Goal: Task Accomplishment & Management: Manage account settings

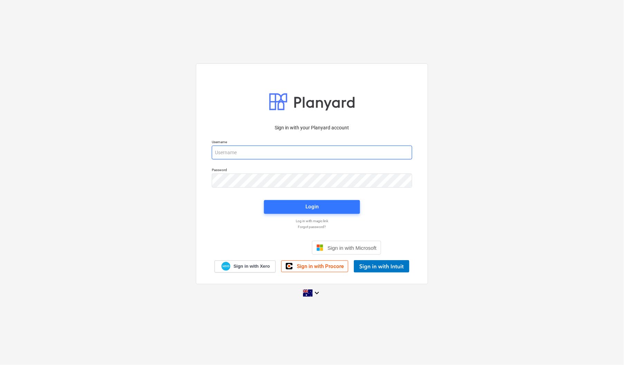
click at [411, 151] on input "email" at bounding box center [312, 153] width 200 height 14
click at [0, 365] on com-1password-button at bounding box center [0, 365] width 0 height 0
type input "invoices@epicbuilds.com.au"
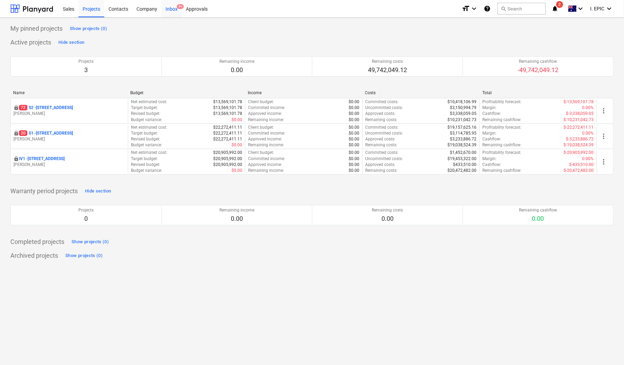
click at [171, 7] on div "Inbox 9+" at bounding box center [171, 9] width 20 height 18
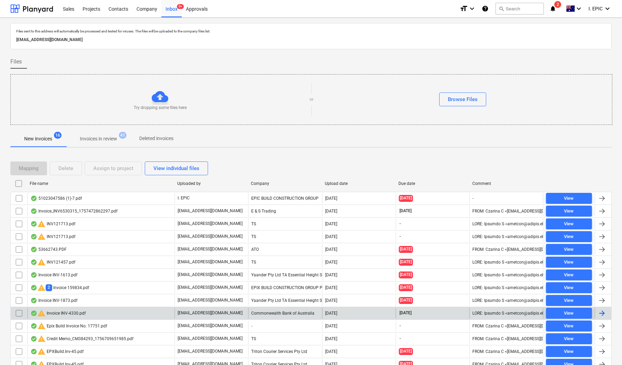
scroll to position [46, 0]
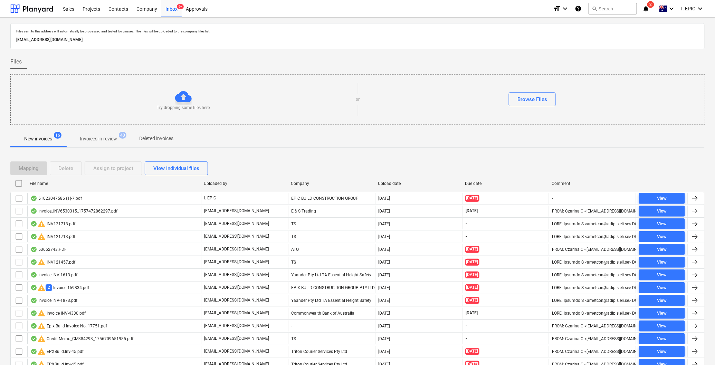
click at [375, 75] on div "Try dropping some files here or Browse Files" at bounding box center [357, 99] width 695 height 51
click at [531, 96] on div "Browse Files" at bounding box center [532, 99] width 30 height 9
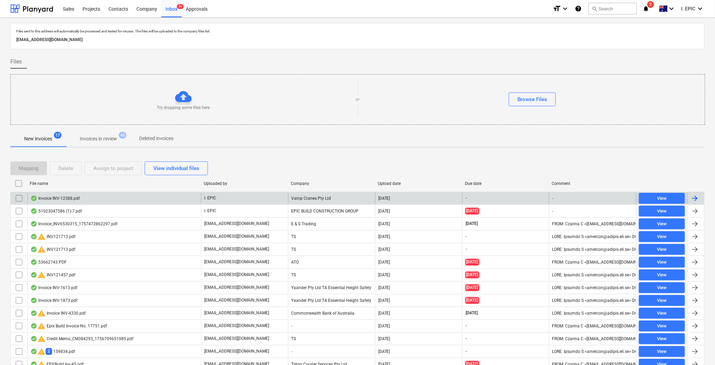
click at [64, 196] on div "Invoice INV-12588.pdf" at bounding box center [114, 198] width 174 height 11
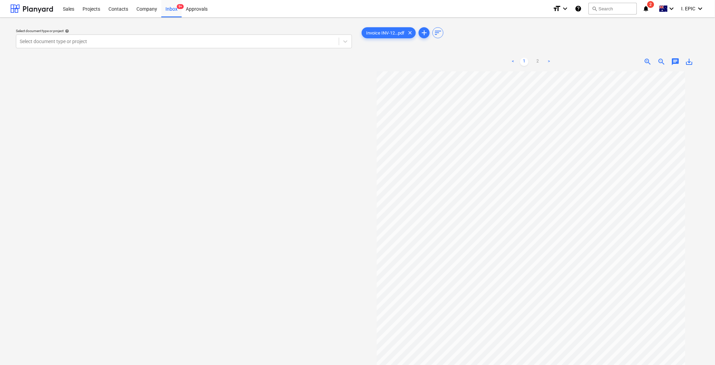
drag, startPoint x: 144, startPoint y: 125, endPoint x: 177, endPoint y: 145, distance: 38.6
click at [144, 125] on div "Select document type or project help Select document type or project" at bounding box center [183, 221] width 347 height 397
click at [535, 63] on link "2" at bounding box center [538, 62] width 8 height 8
click at [523, 61] on link "1" at bounding box center [524, 62] width 8 height 8
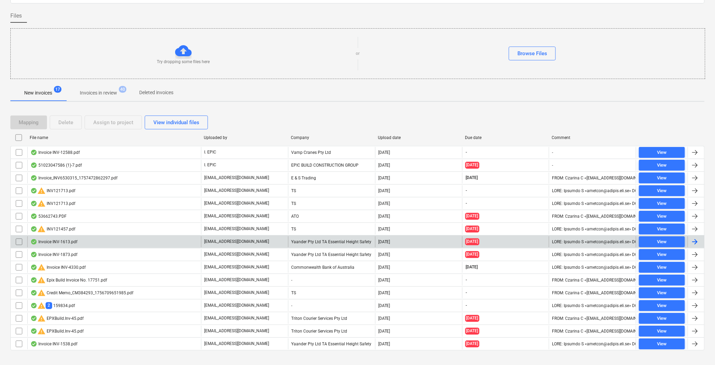
scroll to position [58, 0]
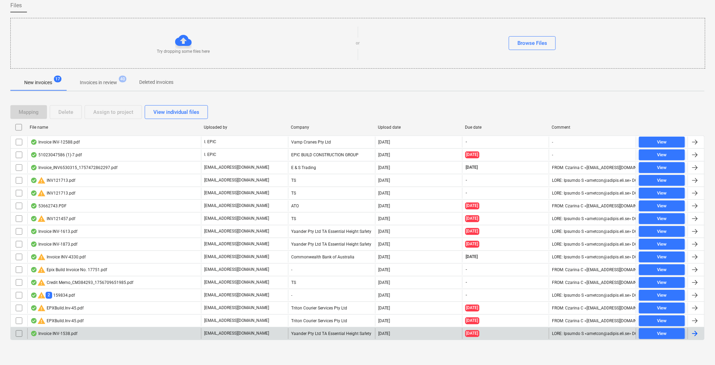
click at [45, 333] on div "Invoice INV-1538.pdf" at bounding box center [53, 334] width 47 height 6
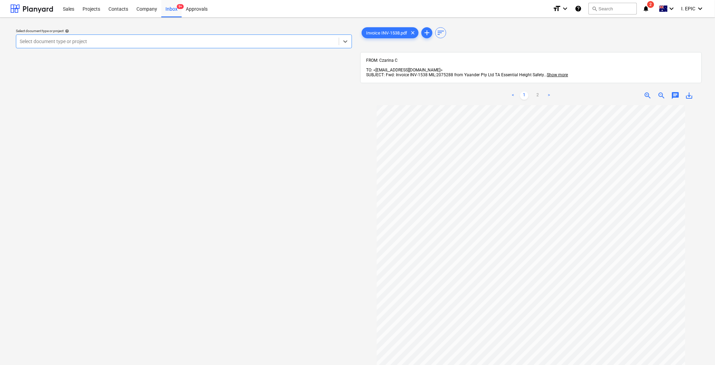
click at [624, 92] on span "save_alt" at bounding box center [689, 96] width 8 height 8
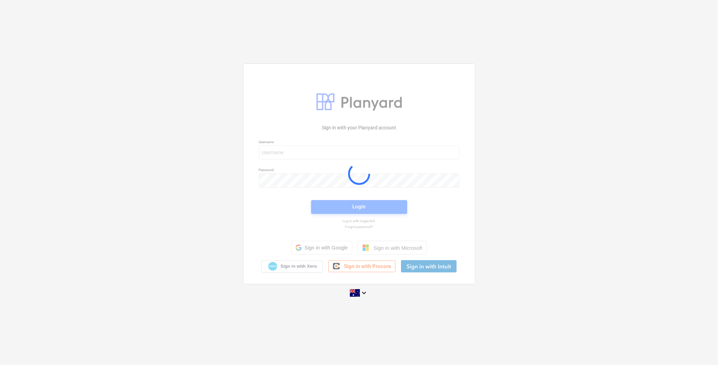
click at [290, 147] on div at bounding box center [358, 174] width 231 height 220
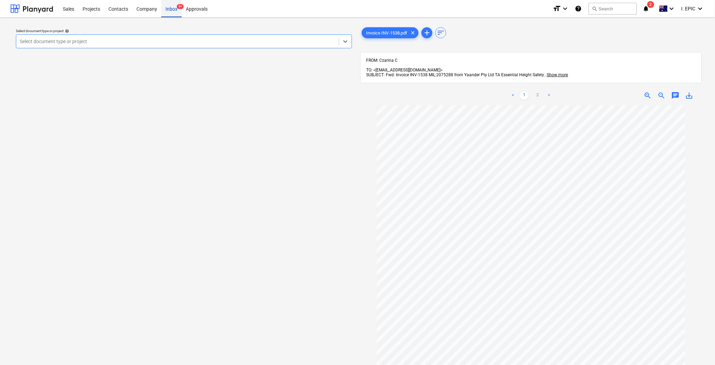
click at [176, 5] on div "Inbox 9+" at bounding box center [171, 9] width 20 height 18
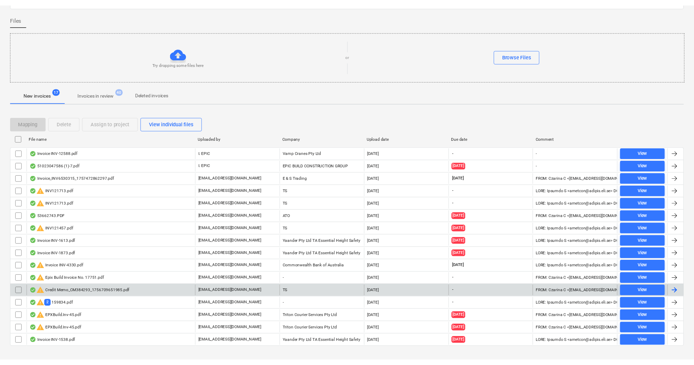
scroll to position [58, 0]
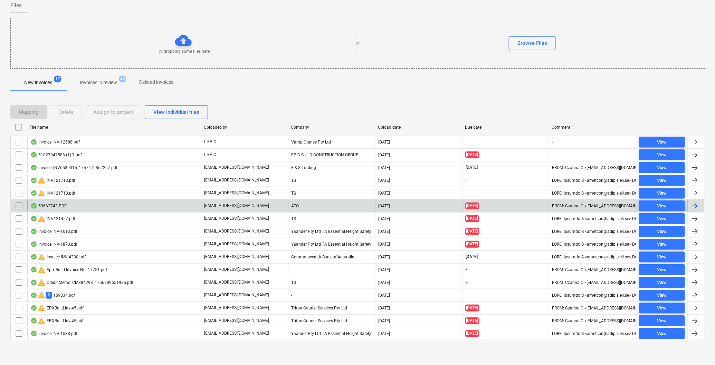
drag, startPoint x: 256, startPoint y: 77, endPoint x: 100, endPoint y: 205, distance: 201.1
click at [256, 77] on div "New invoices 17 Invoices in review 40 Deleted invoices" at bounding box center [357, 82] width 694 height 17
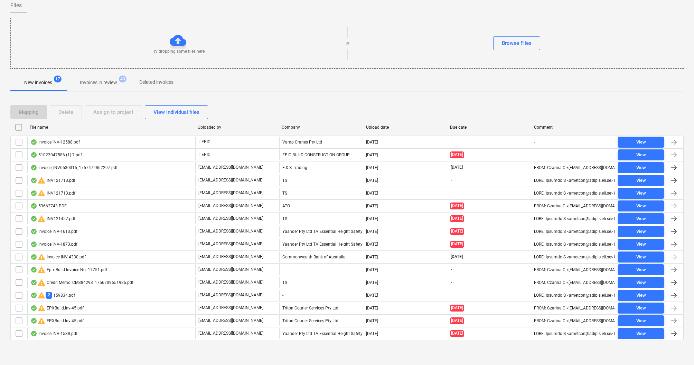
click at [159, 360] on div "Files sent to this address will automatically be processed and tested for virus…" at bounding box center [347, 163] width 694 height 404
drag, startPoint x: 149, startPoint y: 357, endPoint x: 93, endPoint y: 347, distance: 56.5
click at [149, 357] on div "Files sent to this address will automatically be processed and tested for virus…" at bounding box center [347, 163] width 694 height 404
click at [110, 361] on div "Files sent to this address will automatically be processed and tested for virus…" at bounding box center [347, 163] width 694 height 404
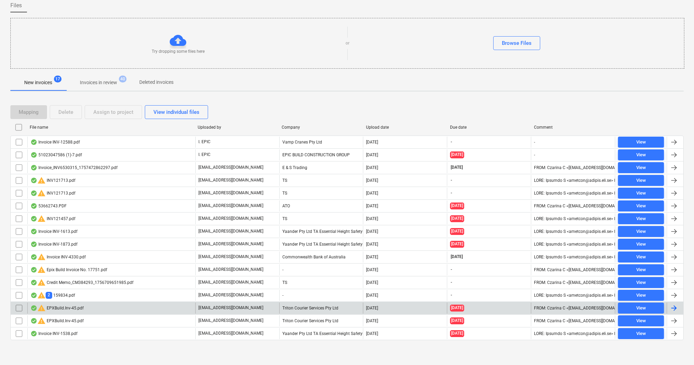
drag, startPoint x: 82, startPoint y: 359, endPoint x: 119, endPoint y: 314, distance: 58.7
click at [82, 359] on div "Files sent to this address will automatically be processed and tested for virus…" at bounding box center [347, 163] width 694 height 404
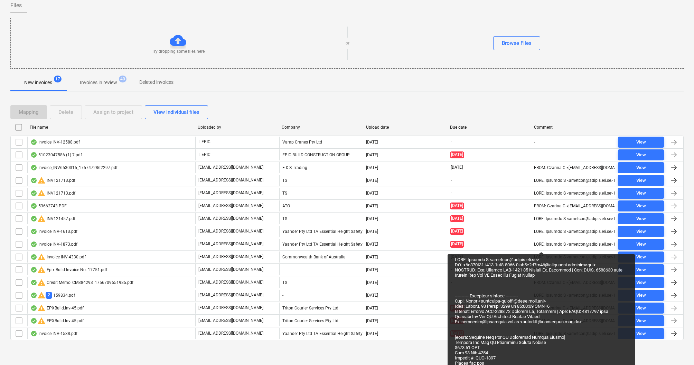
click at [90, 358] on div "Files sent to this address will automatically be processed and tested for virus…" at bounding box center [347, 163] width 694 height 404
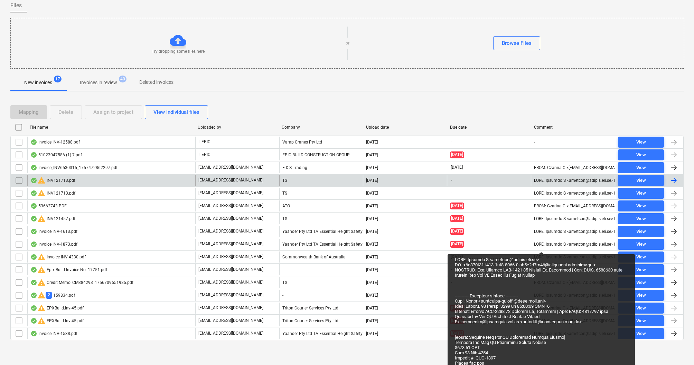
click at [50, 180] on div "warning INV121713.pdf" at bounding box center [52, 181] width 45 height 8
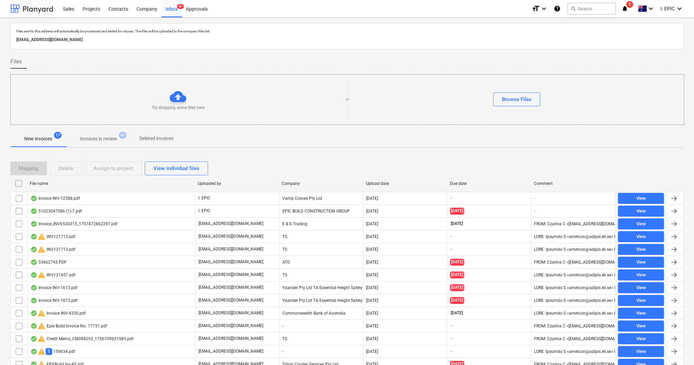
scroll to position [58, 0]
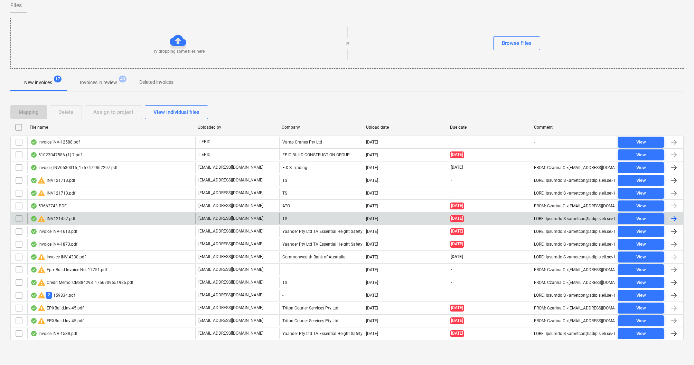
click at [63, 213] on div "warning INV121457.pdf" at bounding box center [111, 218] width 168 height 11
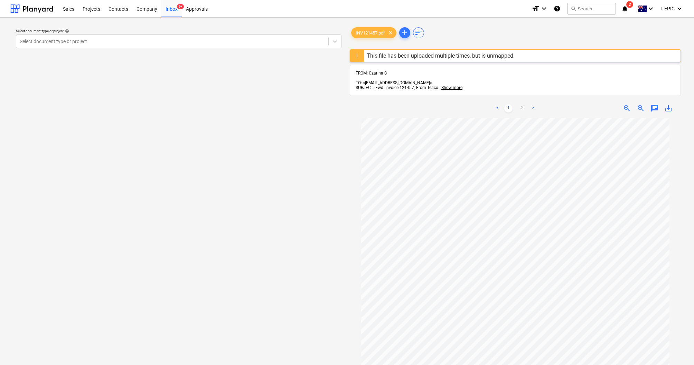
click at [260, 223] on div "Select document type or project help Select document type or project" at bounding box center [178, 245] width 336 height 444
drag, startPoint x: 367, startPoint y: 57, endPoint x: 520, endPoint y: 61, distance: 153.1
click at [520, 61] on div "This file has been uploaded multiple times, but is unmapped." at bounding box center [515, 55] width 331 height 13
drag, startPoint x: 225, startPoint y: 155, endPoint x: 166, endPoint y: 12, distance: 155.5
click at [225, 155] on div "Select document type or project help Select document type or project" at bounding box center [178, 245] width 336 height 444
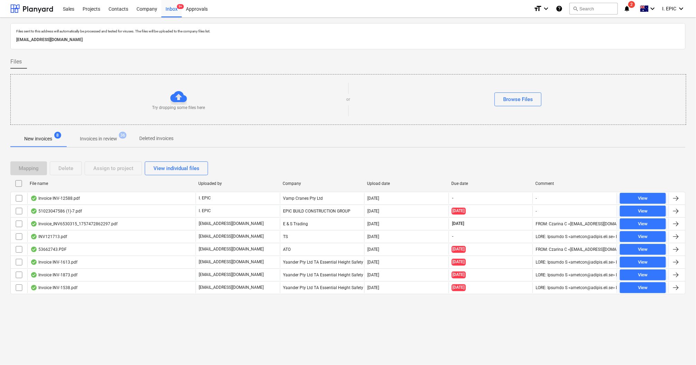
click at [109, 344] on div "Files sent to this address will automatically be processed and tested for virus…" at bounding box center [348, 192] width 696 height 348
click at [100, 341] on div "Files sent to this address will automatically be processed and tested for virus…" at bounding box center [348, 192] width 696 height 348
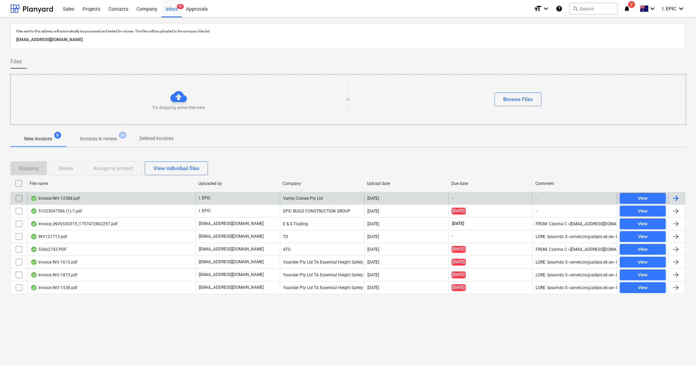
click at [67, 196] on div "Invoice INV-12588.pdf" at bounding box center [111, 198] width 168 height 11
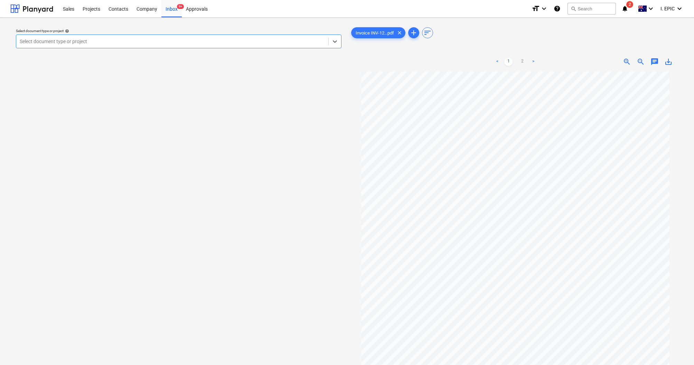
click at [119, 182] on div "Select document type or project help Select is focused ,type to refine list, pr…" at bounding box center [178, 221] width 336 height 397
click at [223, 44] on div at bounding box center [172, 41] width 305 height 7
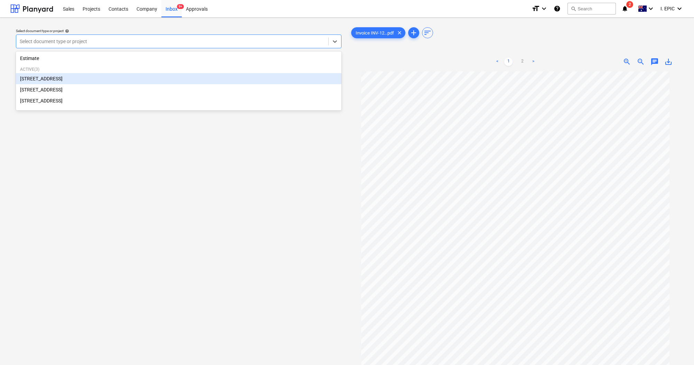
click at [43, 80] on div "[STREET_ADDRESS]" at bounding box center [178, 78] width 325 height 11
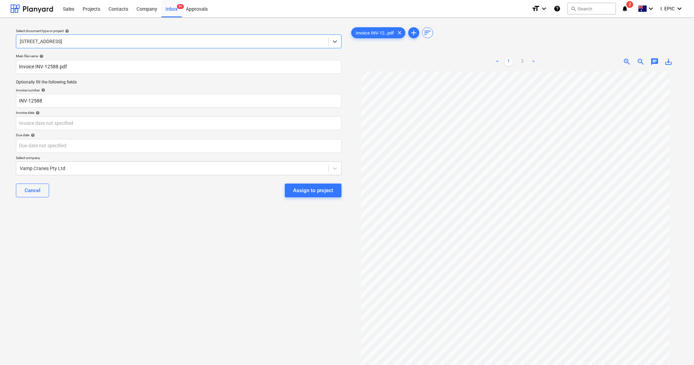
click at [184, 321] on div "Select document type or project help option [STREET_ADDRESS]. Select is focused…" at bounding box center [178, 221] width 336 height 397
click at [47, 130] on body "Sales Projects Contacts Company Inbox 9+ Approvals format_size keyboard_arrow_d…" at bounding box center [347, 182] width 694 height 365
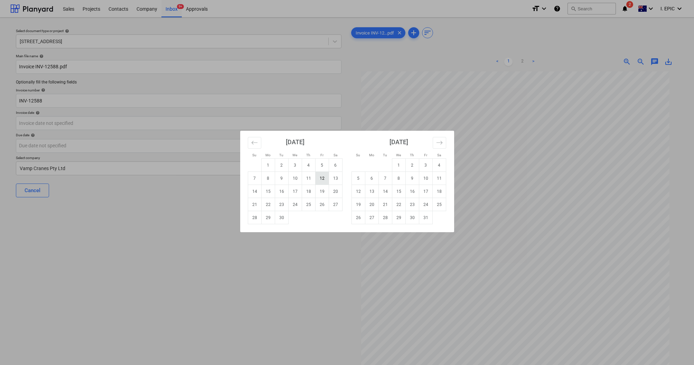
click at [321, 177] on td "12" at bounding box center [321, 178] width 13 height 13
type input "[DATE]"
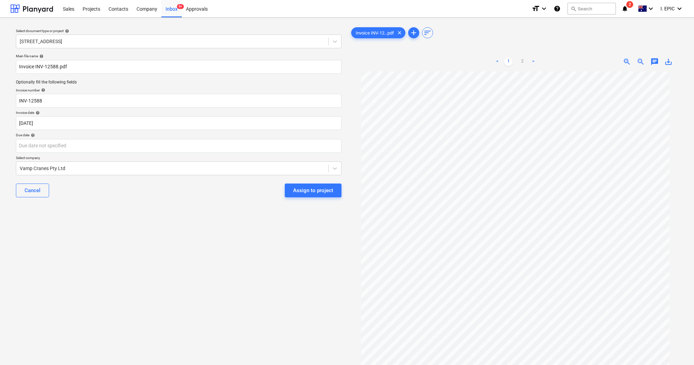
click at [133, 242] on div "Select document type or project help [STREET_ADDRESS] file name help Invoice IN…" at bounding box center [178, 221] width 336 height 397
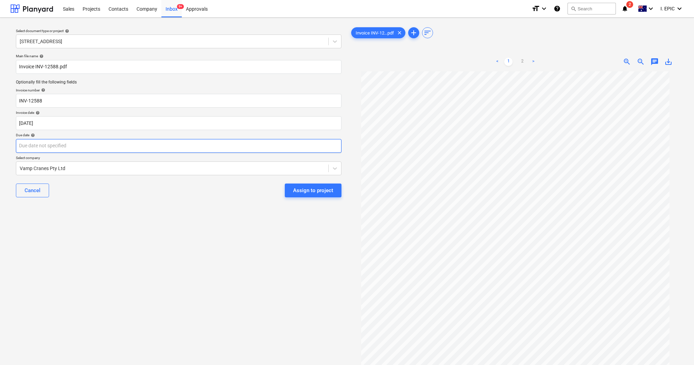
click at [40, 145] on body "Sales Projects Contacts Company Inbox 9+ Approvals format_size keyboard_arrow_d…" at bounding box center [347, 182] width 694 height 365
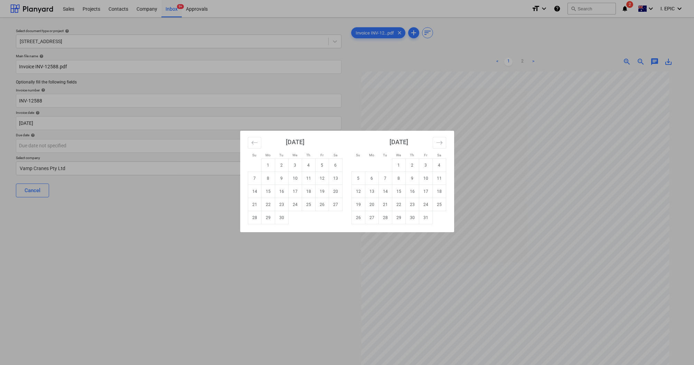
click at [237, 269] on div "Su Mo Tu We Th Fr Sa Su Mo Tu We Th Fr Sa [DATE] 1 2 3 4 5 6 7 8 9 10 11 12 13 …" at bounding box center [347, 182] width 694 height 365
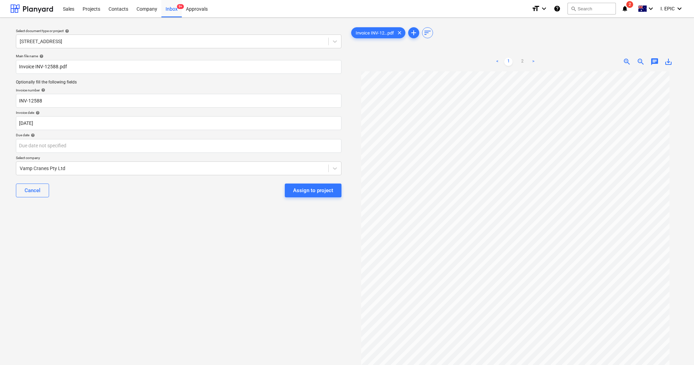
scroll to position [91, 0]
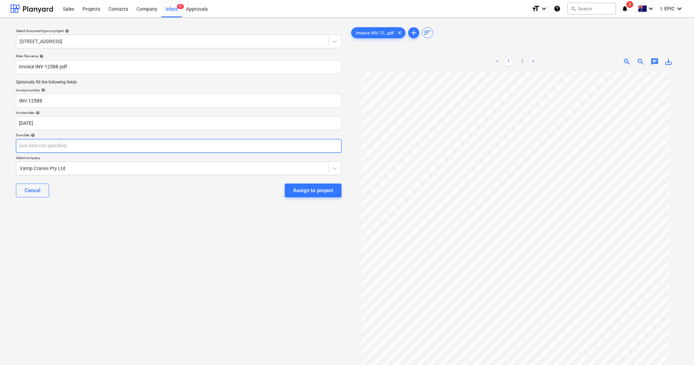
click at [32, 142] on body "Sales Projects Contacts Company Inbox 9+ Approvals format_size keyboard_arrow_d…" at bounding box center [347, 182] width 694 height 365
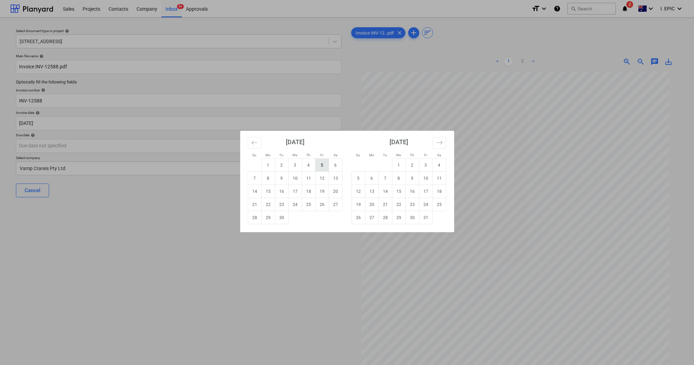
click at [323, 165] on td "5" at bounding box center [321, 165] width 13 height 13
type input "[DATE]"
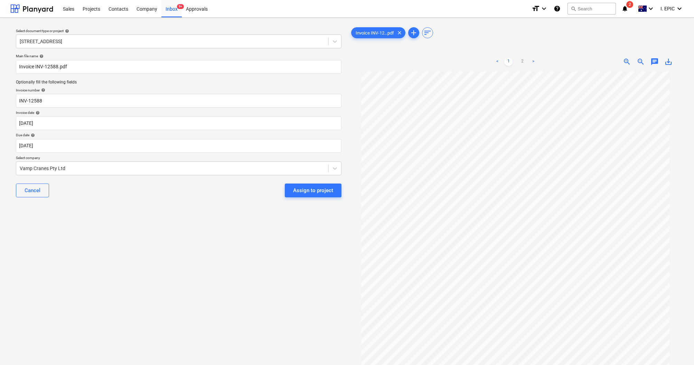
click at [88, 327] on div "Select document type or project help [STREET_ADDRESS] file name help Invoice IN…" at bounding box center [178, 221] width 336 height 397
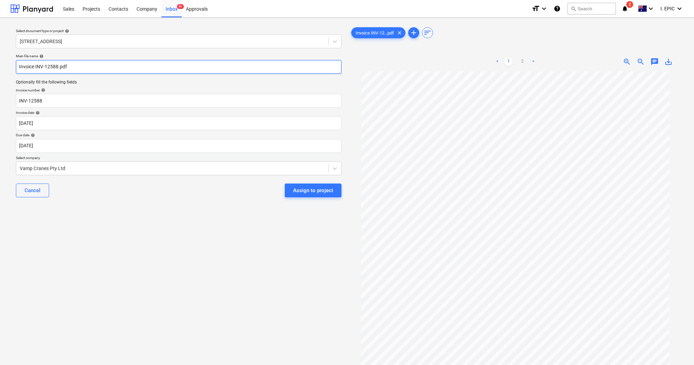
click at [73, 66] on input "Invoice INV-12588.pdf" at bounding box center [178, 67] width 325 height 14
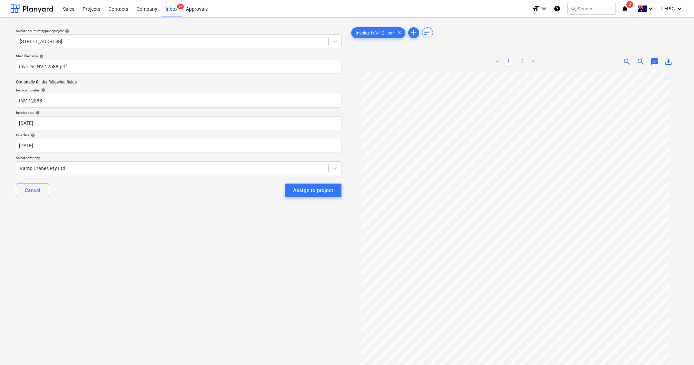
click at [95, 297] on div "Select document type or project help [STREET_ADDRESS] file name help Invoice IN…" at bounding box center [178, 221] width 336 height 397
click at [191, 318] on div "Select document type or project help [STREET_ADDRESS] file name help Invoice IN…" at bounding box center [178, 221] width 336 height 397
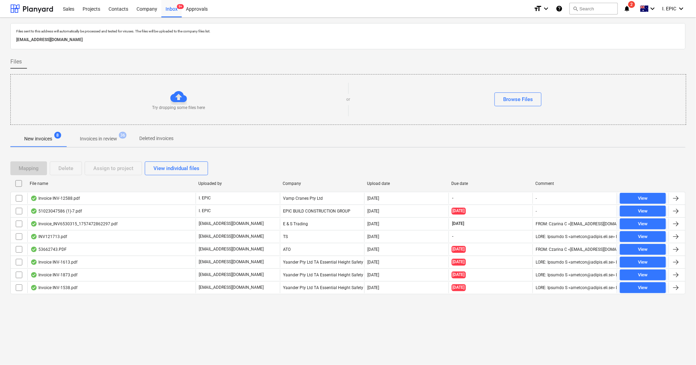
click at [91, 355] on div "Files sent to this address will automatically be processed and tested for virus…" at bounding box center [348, 192] width 696 height 348
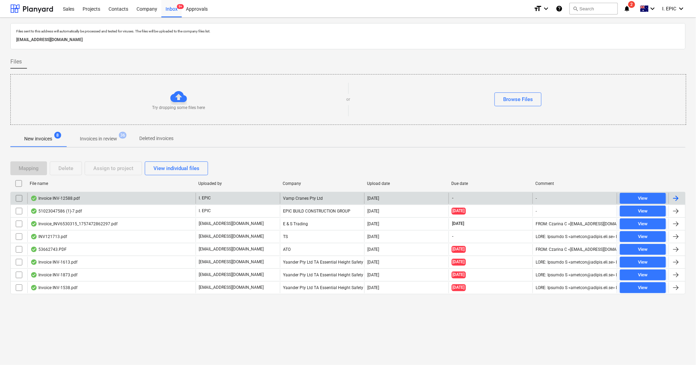
click at [75, 197] on div "Invoice INV-12588.pdf" at bounding box center [54, 199] width 49 height 6
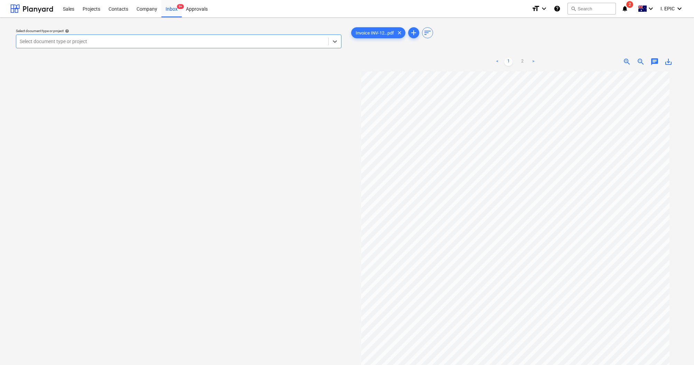
click at [170, 213] on div "Select document type or project help Select is focused ,type to refine list, pr…" at bounding box center [178, 221] width 336 height 397
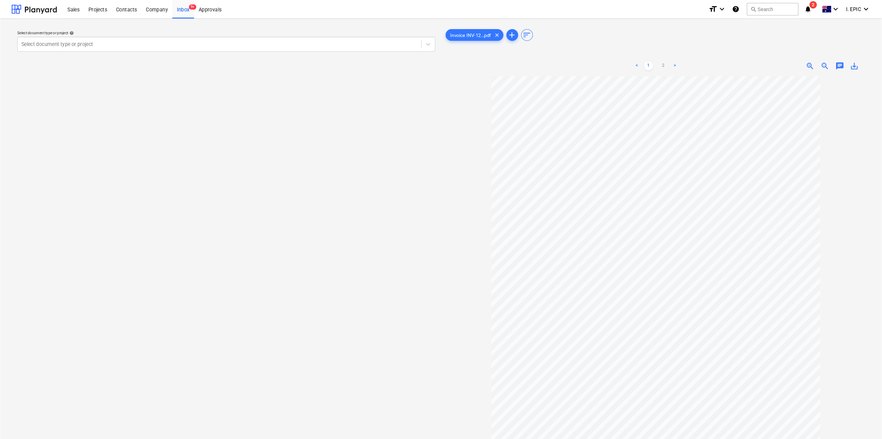
scroll to position [18, 0]
click at [269, 196] on div "Select document type or project help Select document type or project" at bounding box center [225, 258] width 431 height 471
click at [167, 154] on div "Select document type or project help Select document type or project" at bounding box center [225, 258] width 431 height 471
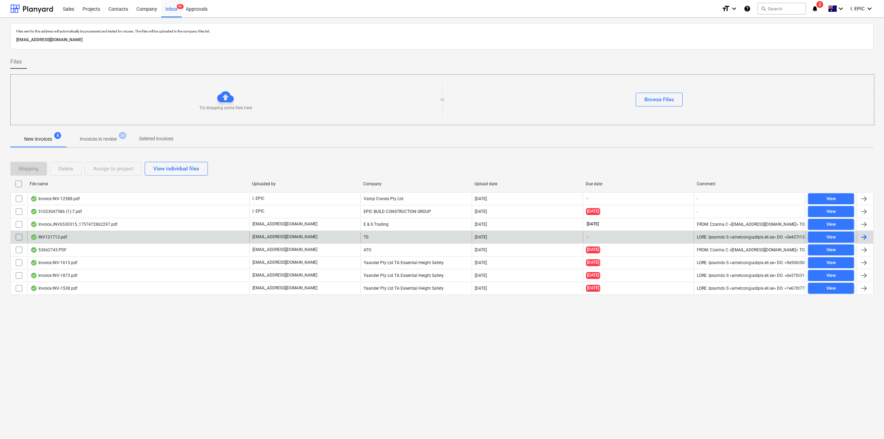
drag, startPoint x: 176, startPoint y: 393, endPoint x: 164, endPoint y: 232, distance: 161.1
click at [177, 365] on div "Files sent to this address will automatically be processed and tested for virus…" at bounding box center [442, 228] width 884 height 421
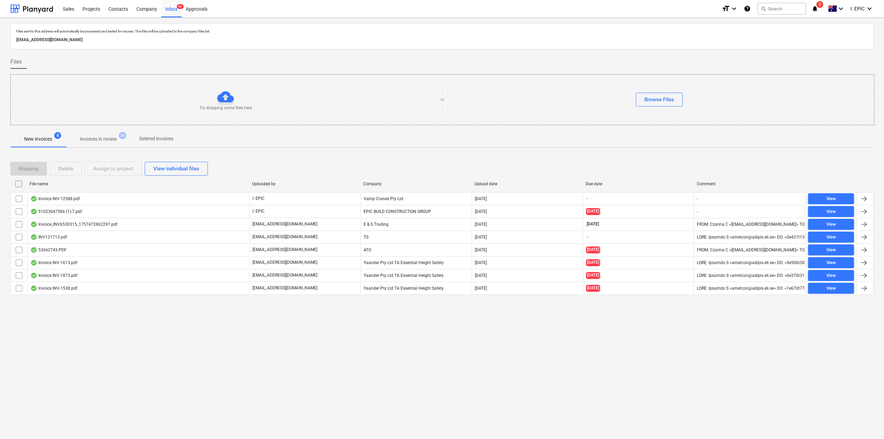
click at [140, 339] on div "Files sent to this address will automatically be processed and tested for virus…" at bounding box center [442, 228] width 884 height 421
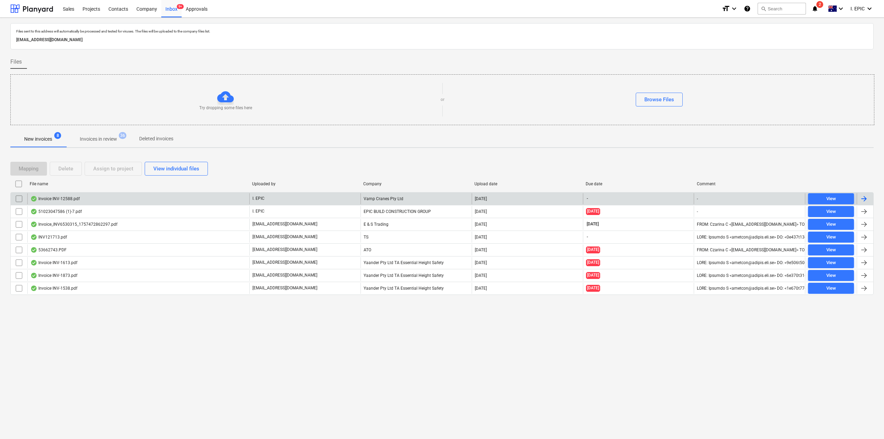
click at [80, 195] on div "Invoice INV-12588.pdf" at bounding box center [138, 198] width 222 height 11
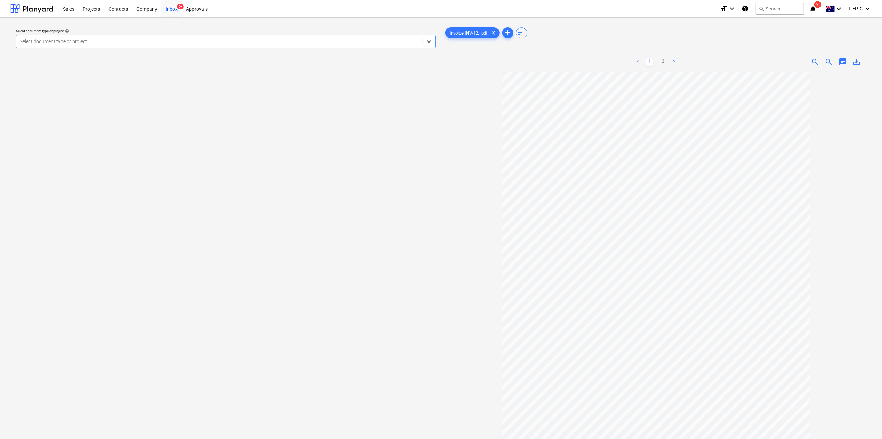
click at [267, 191] on div "Select document type or project help Select is focused ,type to refine list, pr…" at bounding box center [225, 258] width 431 height 471
click at [429, 39] on icon at bounding box center [429, 41] width 7 height 7
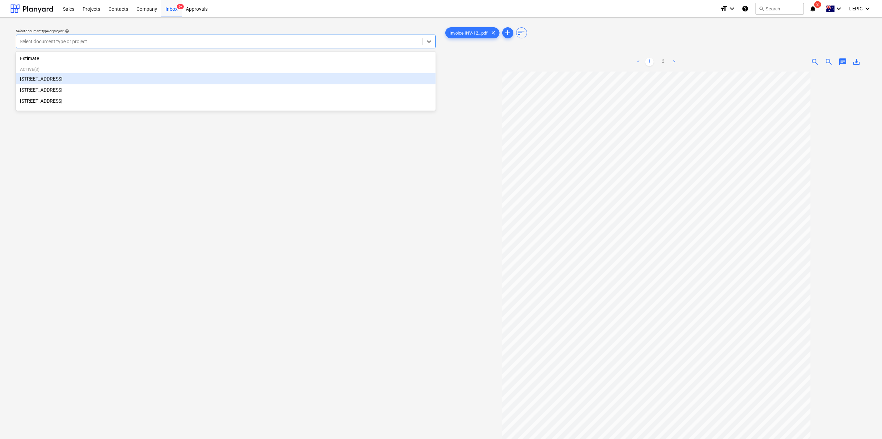
click at [135, 79] on div "[STREET_ADDRESS]" at bounding box center [226, 78] width 420 height 11
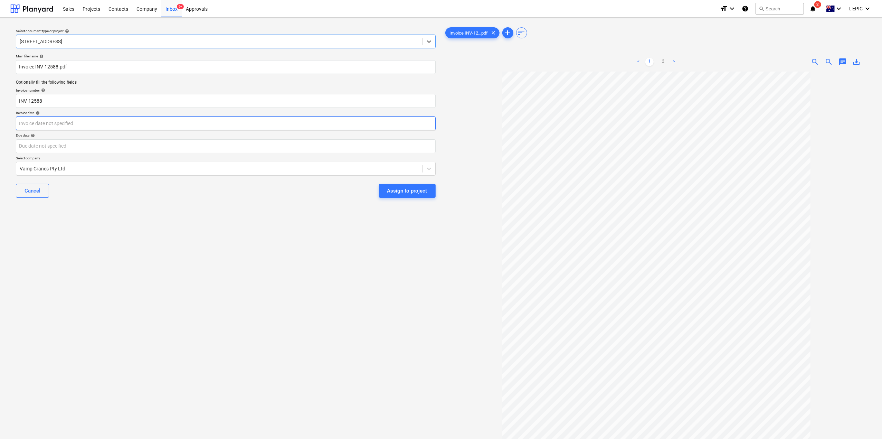
click at [53, 121] on body "Sales Projects Contacts Company Inbox 9+ Approvals format_size keyboard_arrow_d…" at bounding box center [441, 219] width 882 height 439
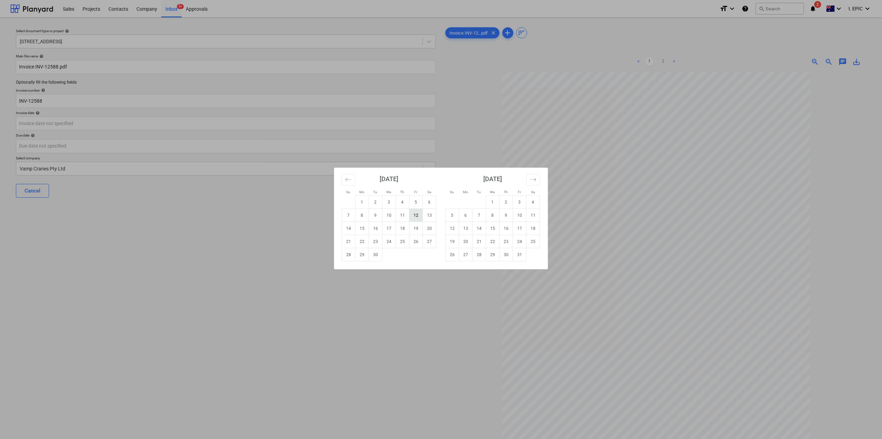
click at [416, 216] on td "12" at bounding box center [415, 215] width 13 height 13
type input "[DATE]"
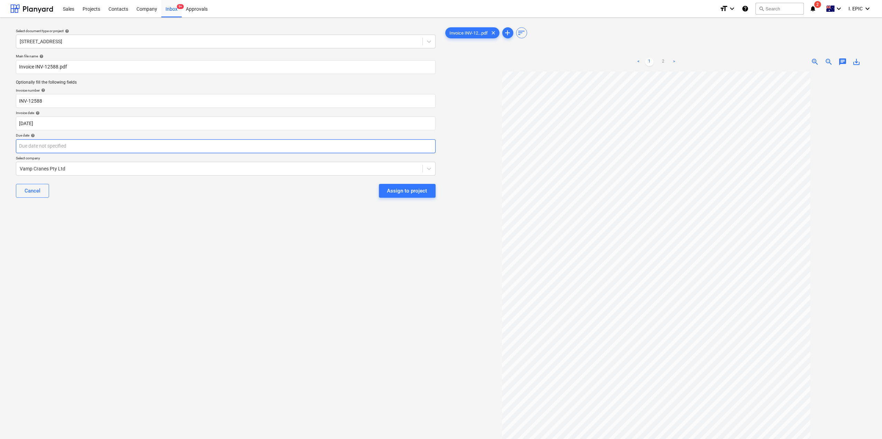
click at [30, 144] on body "Sales Projects Contacts Company Inbox 9+ Approvals format_size keyboard_arrow_d…" at bounding box center [441, 219] width 882 height 439
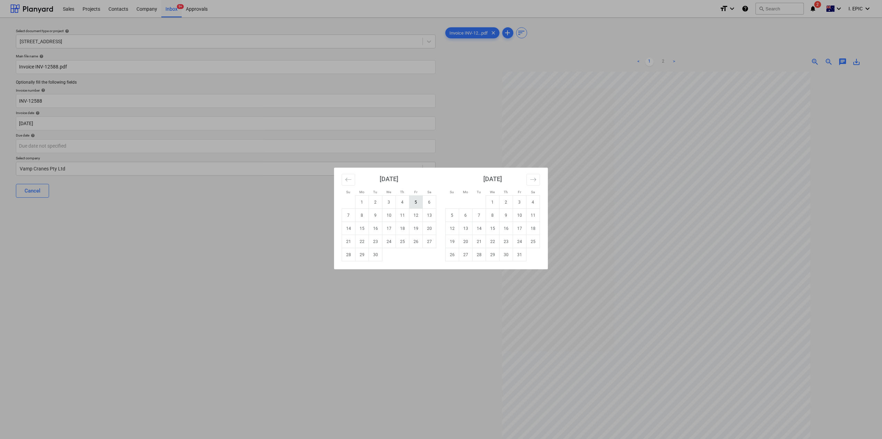
click at [416, 201] on td "5" at bounding box center [415, 202] width 13 height 13
type input "[DATE]"
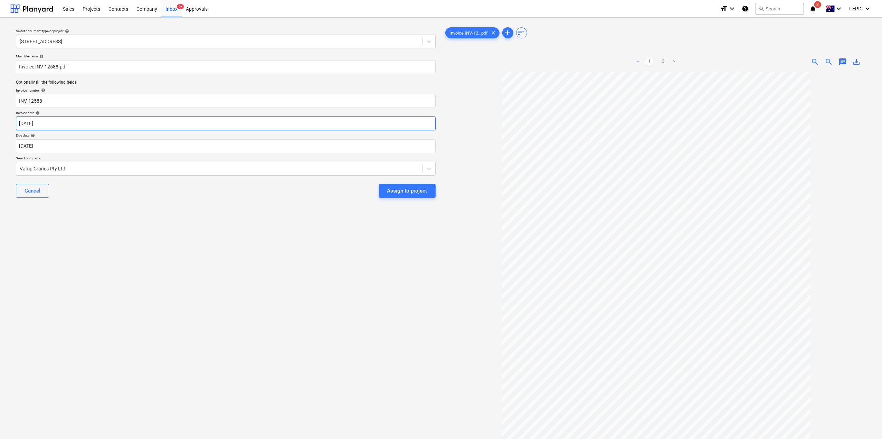
drag, startPoint x: 77, startPoint y: 299, endPoint x: 103, endPoint y: 118, distance: 182.8
click at [77, 299] on div "Select document type or project help [STREET_ADDRESS] file name help Invoice IN…" at bounding box center [225, 258] width 431 height 471
click at [93, 67] on input "Invoice INV-12588.pdf" at bounding box center [226, 67] width 420 height 14
type input "Invoice INV-12588.pdf VAMP"
click at [133, 312] on div "Select document type or project help [STREET_ADDRESS] file name help Invoice IN…" at bounding box center [225, 258] width 431 height 471
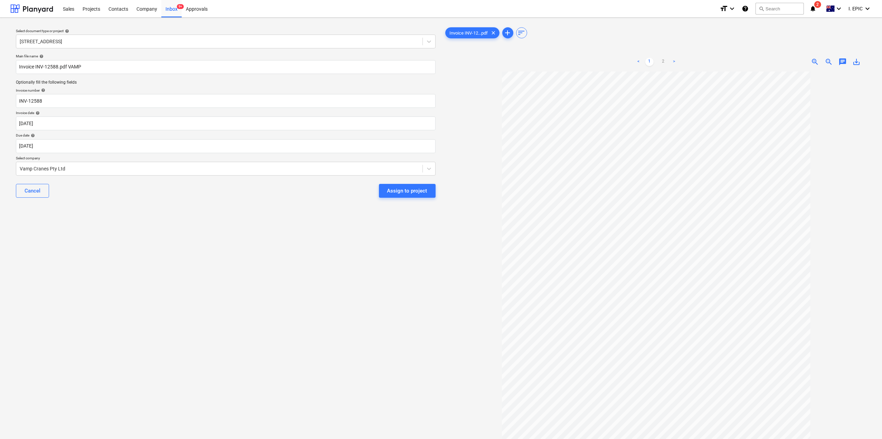
click at [135, 264] on div "Select document type or project help [STREET_ADDRESS] file name help Invoice IN…" at bounding box center [225, 258] width 431 height 471
drag, startPoint x: 155, startPoint y: 310, endPoint x: 390, endPoint y: 293, distance: 235.5
click at [155, 312] on div "Select document type or project help [STREET_ADDRESS] file name help Invoice IN…" at bounding box center [225, 258] width 431 height 471
click at [419, 187] on div "Assign to project" at bounding box center [407, 190] width 40 height 9
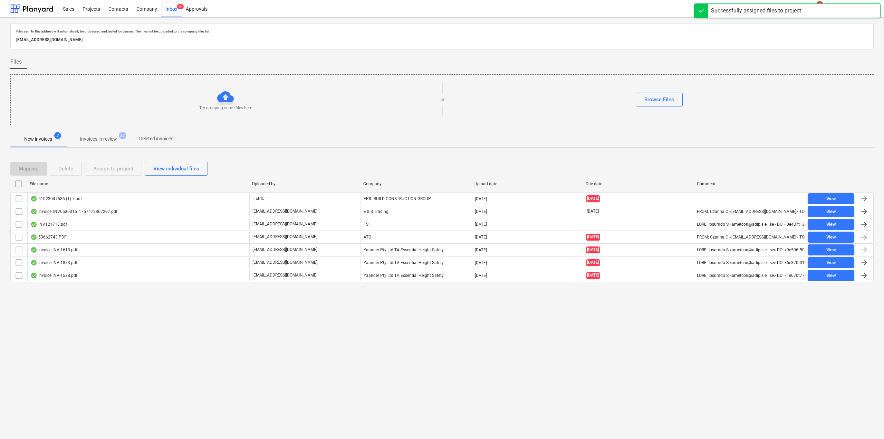
click at [142, 365] on div "Files sent to this address will automatically be processed and tested for virus…" at bounding box center [442, 228] width 884 height 421
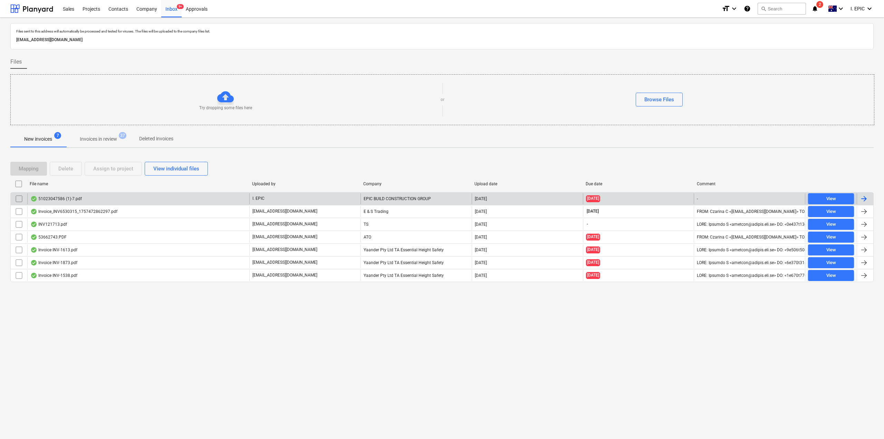
click at [64, 198] on div "51023047586 (1)-7.pdf" at bounding box center [55, 199] width 51 height 6
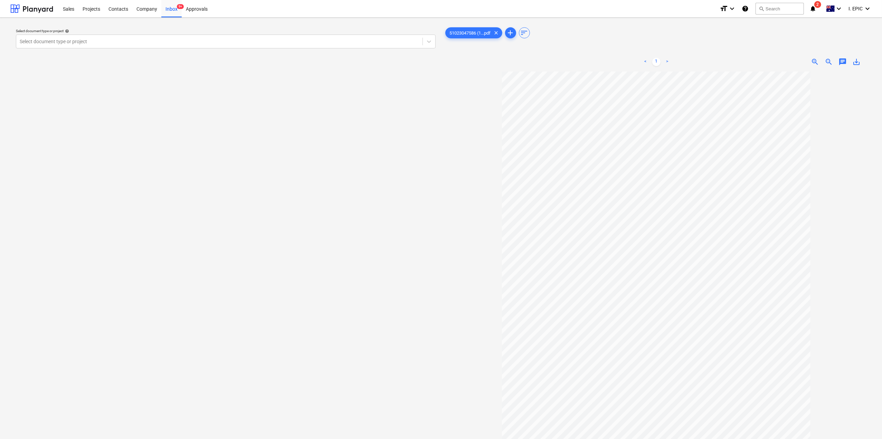
click at [237, 260] on div "Select document type or project help Select document type or project" at bounding box center [225, 258] width 431 height 471
click at [255, 255] on div "Select document type or project help Select document type or project" at bounding box center [225, 258] width 431 height 471
click at [280, 165] on div "Select document type or project help Select document type or project" at bounding box center [225, 258] width 431 height 471
click at [268, 144] on div "Select document type or project help Select document type or project" at bounding box center [225, 258] width 431 height 471
click at [401, 41] on div at bounding box center [219, 41] width 399 height 7
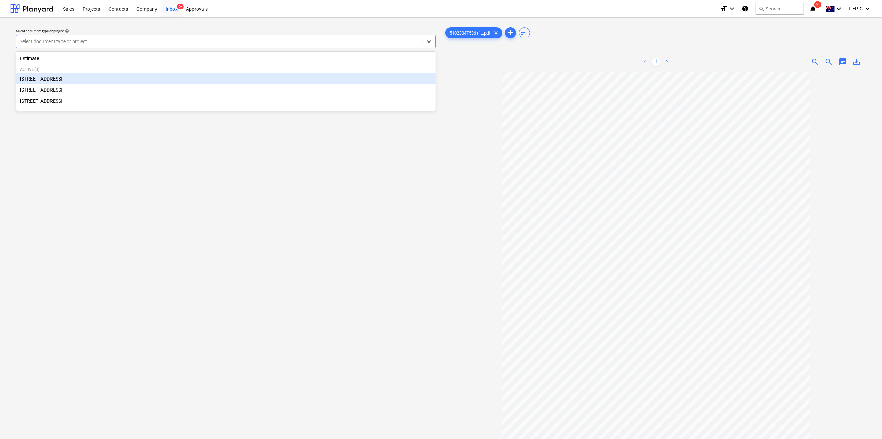
drag, startPoint x: 68, startPoint y: 78, endPoint x: 103, endPoint y: 207, distance: 133.9
click at [68, 78] on div "[STREET_ADDRESS]" at bounding box center [226, 78] width 420 height 11
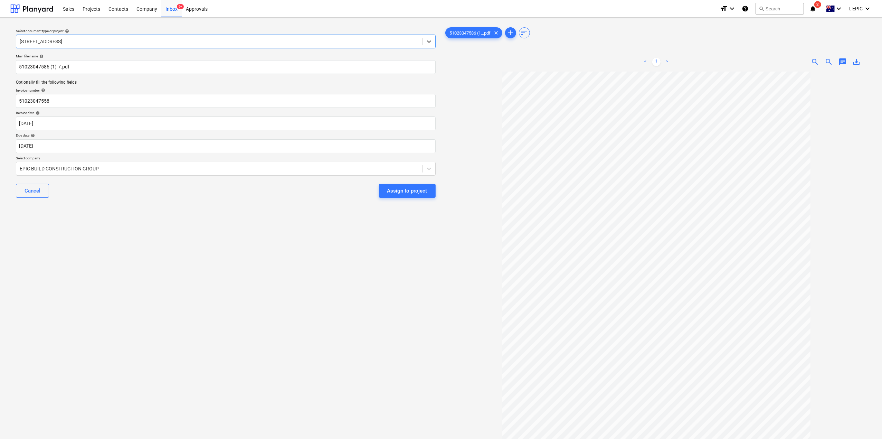
click at [160, 305] on div "Select document type or project help option [STREET_ADDRESS]. Select is focused…" at bounding box center [225, 258] width 431 height 471
click at [70, 105] on input "51023047558" at bounding box center [226, 101] width 420 height 14
click at [77, 256] on div "Select document type or project help [STREET_ADDRESS] file name help 5102304758…" at bounding box center [225, 258] width 431 height 471
click at [372, 315] on div "Select document type or project help [STREET_ADDRESS] file name help 5102304758…" at bounding box center [225, 258] width 431 height 471
click at [108, 285] on div "Select document type or project help [STREET_ADDRESS] file name help 5102304758…" at bounding box center [225, 258] width 431 height 471
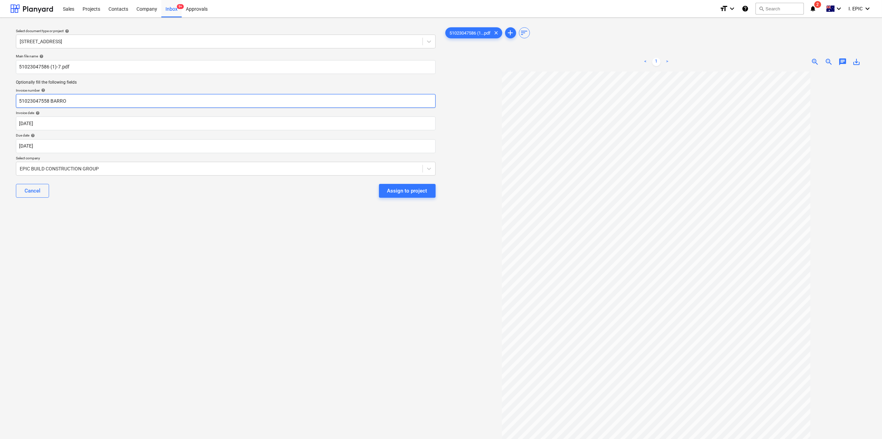
drag, startPoint x: 97, startPoint y: 98, endPoint x: 0, endPoint y: 97, distance: 97.4
click at [0, 97] on div "Select document type or project help [STREET_ADDRESS] file name help 5102304758…" at bounding box center [441, 259] width 882 height 482
click at [58, 99] on input "51023047558 BARRO" at bounding box center [226, 101] width 420 height 14
click at [59, 97] on input "51023047558 BARRO" at bounding box center [226, 101] width 420 height 14
type input "51023047558"
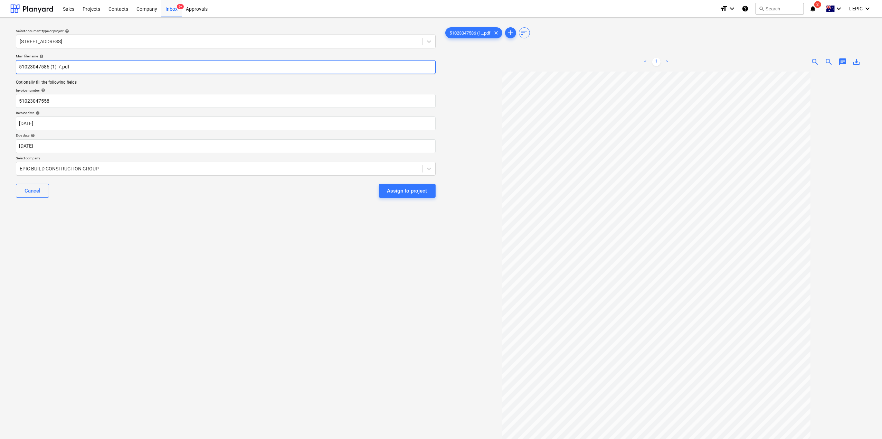
click at [93, 67] on input "51023047586 (1)-7.pdf" at bounding box center [226, 67] width 420 height 14
paste input "BARRO"
type input "51023047586 (1)-7.pdf BARRO"
click at [154, 310] on div "Select document type or project help [STREET_ADDRESS] file name help 5102304758…" at bounding box center [225, 258] width 431 height 471
click at [305, 360] on div "Select document type or project help [STREET_ADDRESS] file name help 5102304758…" at bounding box center [225, 258] width 431 height 471
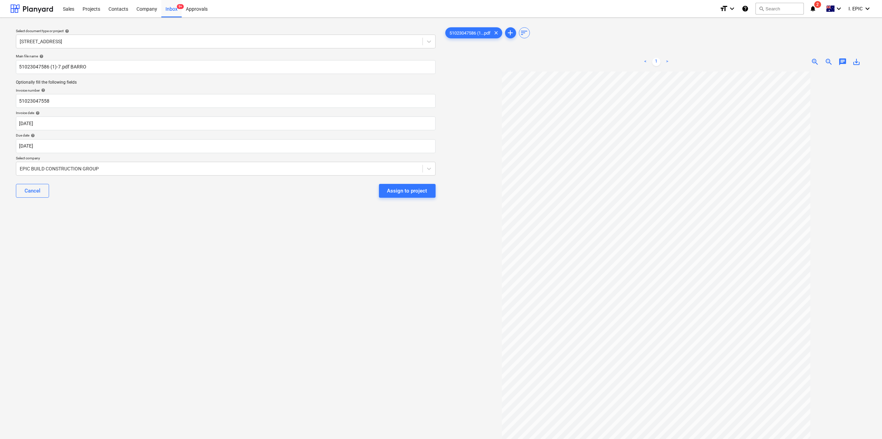
click at [340, 265] on div "Select document type or project help [STREET_ADDRESS] file name help 5102304758…" at bounding box center [225, 258] width 431 height 471
drag, startPoint x: 64, startPoint y: 100, endPoint x: 0, endPoint y: 110, distance: 64.6
click at [0, 98] on div "Select document type or project help [STREET_ADDRESS] file name help 5102304758…" at bounding box center [441, 259] width 882 height 482
click at [260, 294] on div "Select document type or project help [STREET_ADDRESS] file name help 5102304758…" at bounding box center [225, 258] width 431 height 471
click at [44, 288] on div "Select document type or project help [STREET_ADDRESS] file name help 5102304758…" at bounding box center [225, 258] width 431 height 471
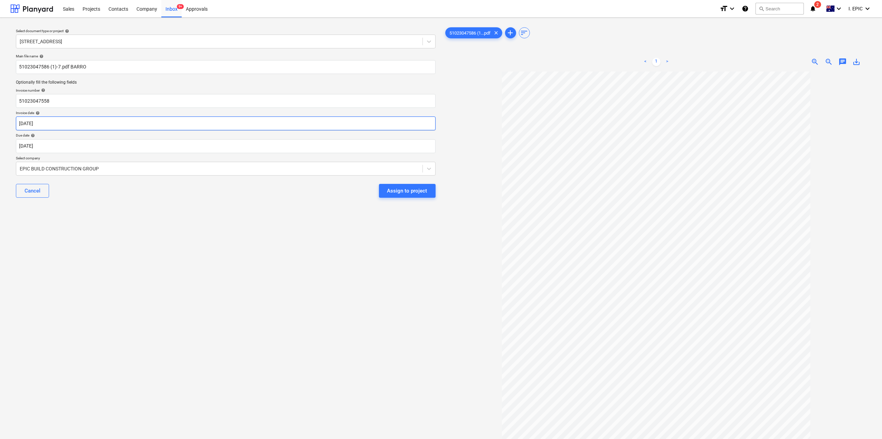
click at [46, 118] on body "Sales Projects Contacts Company Inbox 9+ Approvals format_size keyboard_arrow_d…" at bounding box center [441, 219] width 882 height 439
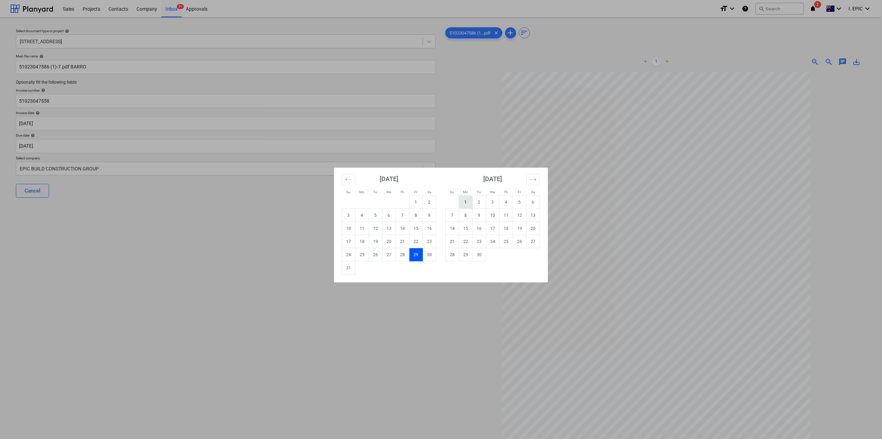
click at [466, 199] on td "1" at bounding box center [465, 202] width 13 height 13
type input "[DATE]"
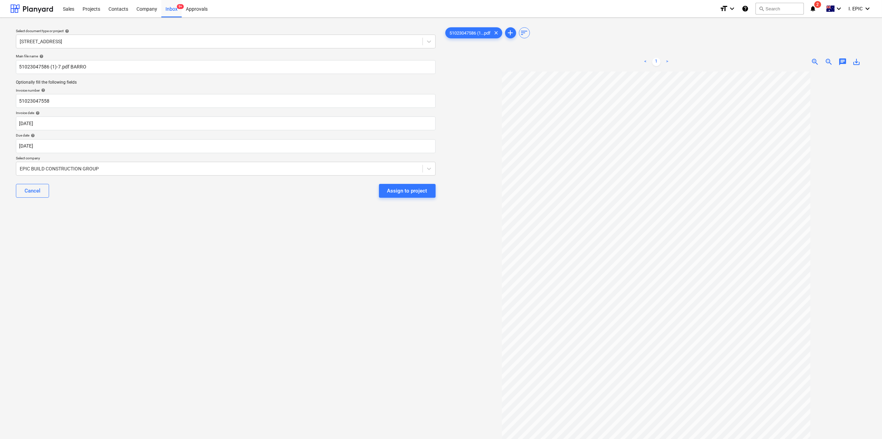
drag, startPoint x: 167, startPoint y: 303, endPoint x: 245, endPoint y: 312, distance: 78.6
click at [164, 303] on div "Select document type or project help [STREET_ADDRESS] file name help 5102304758…" at bounding box center [225, 258] width 431 height 471
drag, startPoint x: 325, startPoint y: 300, endPoint x: 534, endPoint y: 1, distance: 364.8
click at [329, 297] on div "Select document type or project help [STREET_ADDRESS] file name help 5102304758…" at bounding box center [225, 258] width 431 height 471
click at [52, 150] on body "Sales Projects Contacts Company Inbox 9+ Approvals format_size keyboard_arrow_d…" at bounding box center [441, 219] width 882 height 439
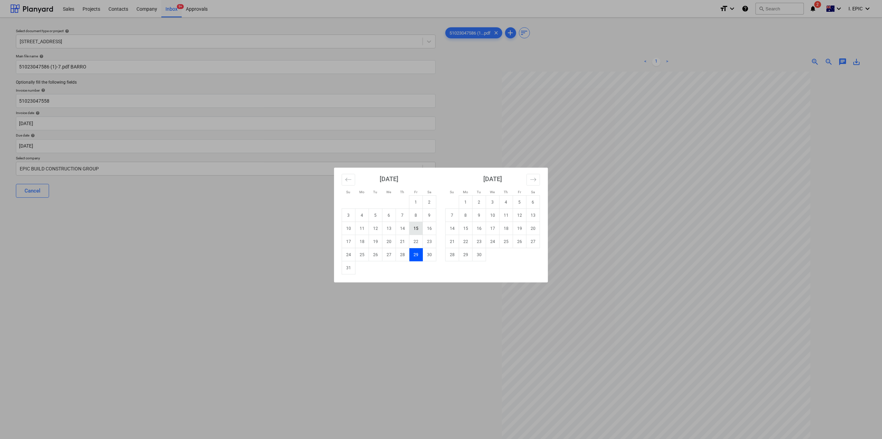
click at [531, 180] on icon "Move forward to switch to the next month." at bounding box center [533, 179] width 7 height 7
click at [348, 174] on button "Move backward to switch to the previous month." at bounding box center [348, 180] width 13 height 12
drag, startPoint x: 531, startPoint y: 178, endPoint x: 506, endPoint y: 205, distance: 36.9
click at [531, 178] on icon "Move forward to switch to the next month." at bounding box center [533, 179] width 7 height 7
click at [495, 200] on td "1" at bounding box center [492, 202] width 13 height 13
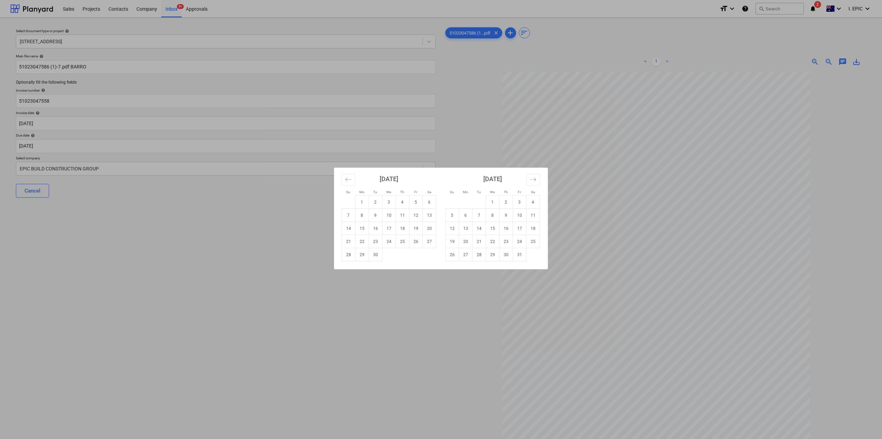
type input "[DATE]"
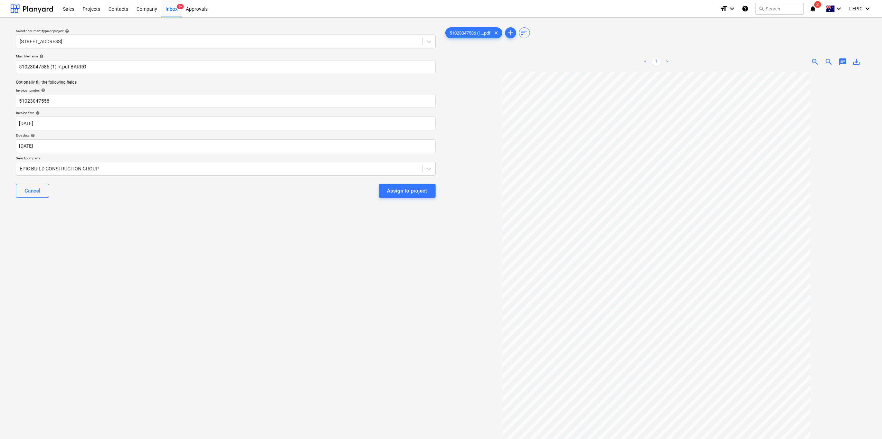
click at [113, 293] on div "Select document type or project help [STREET_ADDRESS] file name help 5102304758…" at bounding box center [225, 258] width 431 height 471
click at [148, 272] on div "Select document type or project help [STREET_ADDRESS] file name help 5102304758…" at bounding box center [225, 258] width 431 height 471
click at [243, 319] on div "Select document type or project help [STREET_ADDRESS] file name help 5102304758…" at bounding box center [225, 258] width 431 height 471
click at [243, 333] on div "Select document type or project help [STREET_ADDRESS] file name help 5102304758…" at bounding box center [225, 258] width 431 height 471
click at [179, 293] on div "Select document type or project help [STREET_ADDRESS] file name help 5102304758…" at bounding box center [225, 258] width 431 height 471
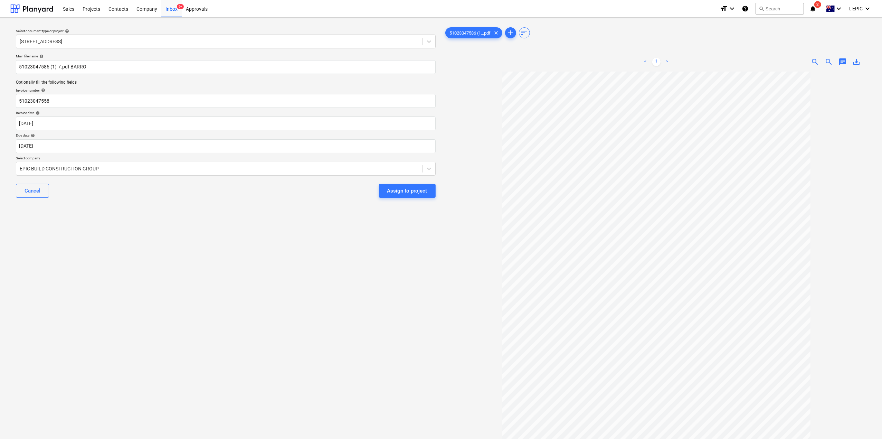
click at [717, 64] on span "chat" at bounding box center [842, 62] width 8 height 8
click at [717, 127] on div "Write a note or @mention to notify a teammate [PERSON_NAME]" at bounding box center [794, 134] width 138 height 41
click at [691, 107] on div "< 1 > zoom_in zoom_out chat 0 save_alt close Notes This has been checked. Save" at bounding box center [656, 271] width 425 height 439
click at [717, 119] on p "Checked." at bounding box center [794, 120] width 132 height 6
click at [251, 313] on div "Select document type or project help [STREET_ADDRESS] file name help 5102304758…" at bounding box center [225, 258] width 431 height 471
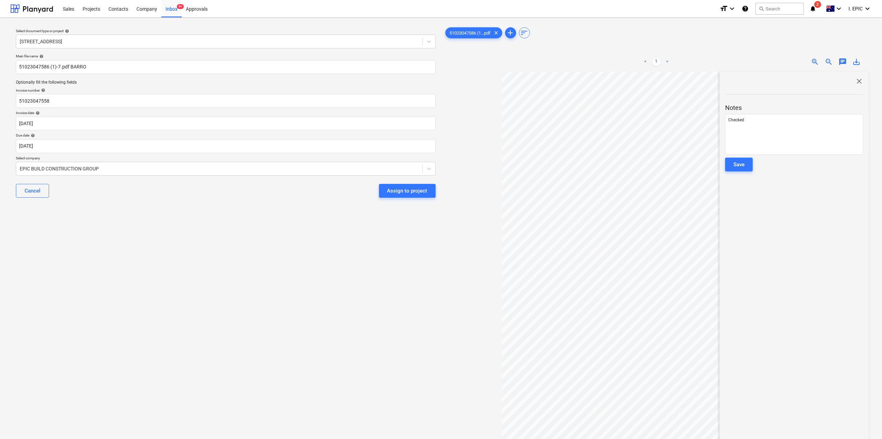
click at [320, 309] on div "Select document type or project help [STREET_ADDRESS] file name help 5102304758…" at bounding box center [225, 258] width 431 height 471
click at [168, 235] on div "Select document type or project help [STREET_ADDRESS] file name help 5102304758…" at bounding box center [225, 258] width 431 height 471
drag, startPoint x: 147, startPoint y: 285, endPoint x: 151, endPoint y: 283, distance: 5.3
click at [147, 286] on div "Select document type or project help [STREET_ADDRESS] file name help 5102304758…" at bounding box center [225, 258] width 431 height 471
click at [191, 271] on div "Select document type or project help [STREET_ADDRESS] file name help 5102304758…" at bounding box center [225, 258] width 431 height 471
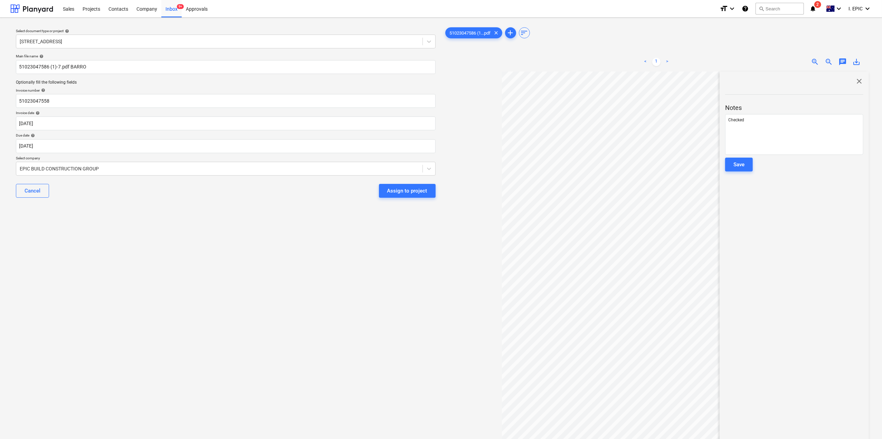
click at [200, 264] on div "Select document type or project help [STREET_ADDRESS] file name help 5102304758…" at bounding box center [225, 258] width 431 height 471
click at [717, 124] on div "Checked" at bounding box center [794, 134] width 138 height 41
click at [717, 129] on div "Checked" at bounding box center [794, 134] width 138 height 41
click at [717, 162] on button "Save" at bounding box center [739, 165] width 28 height 14
click at [279, 291] on div "Select document type or project help [STREET_ADDRESS] file name help 5102304758…" at bounding box center [225, 258] width 431 height 471
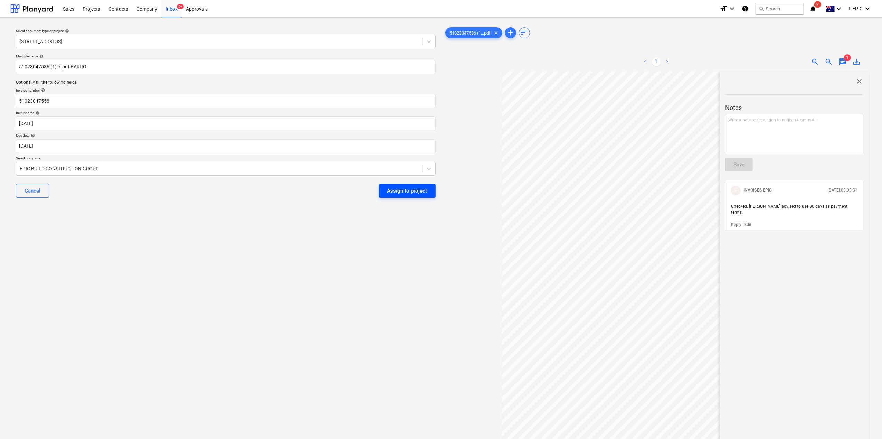
click at [393, 190] on div "Assign to project" at bounding box center [407, 190] width 40 height 9
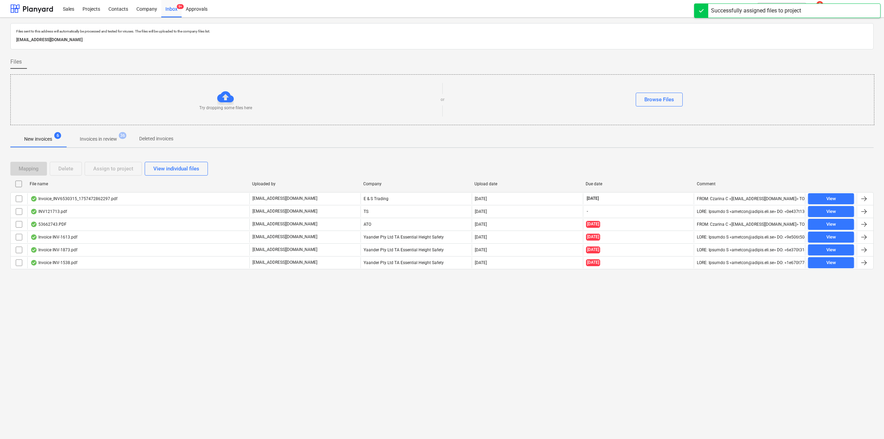
click at [269, 365] on div "Files sent to this address will automatically be processed and tested for virus…" at bounding box center [442, 228] width 884 height 421
click at [437, 365] on div "Files sent to this address will automatically be processed and tested for virus…" at bounding box center [442, 228] width 884 height 421
click at [192, 365] on div "Files sent to this address will automatically be processed and tested for virus…" at bounding box center [442, 228] width 884 height 421
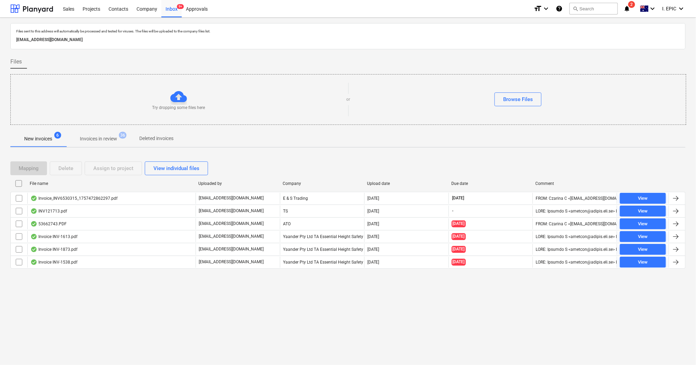
click at [332, 310] on div "Files sent to this address will automatically be processed and tested for virus…" at bounding box center [348, 192] width 696 height 348
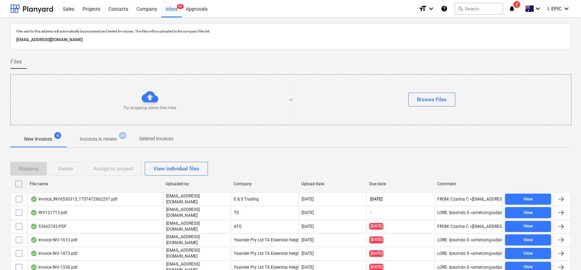
click at [282, 61] on div "Files" at bounding box center [290, 62] width 560 height 14
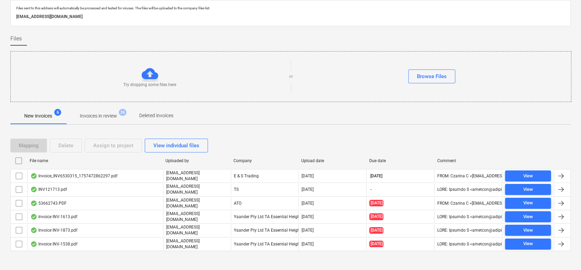
scroll to position [23, 0]
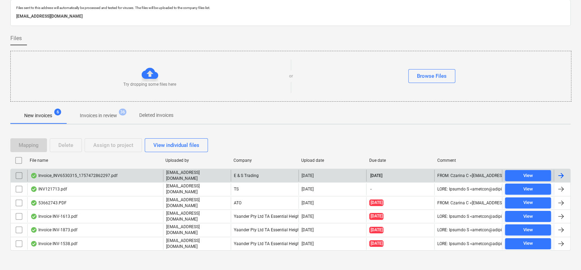
click at [108, 173] on div "Invoice_INV6530315_1757472862297.pdf" at bounding box center [73, 176] width 87 height 6
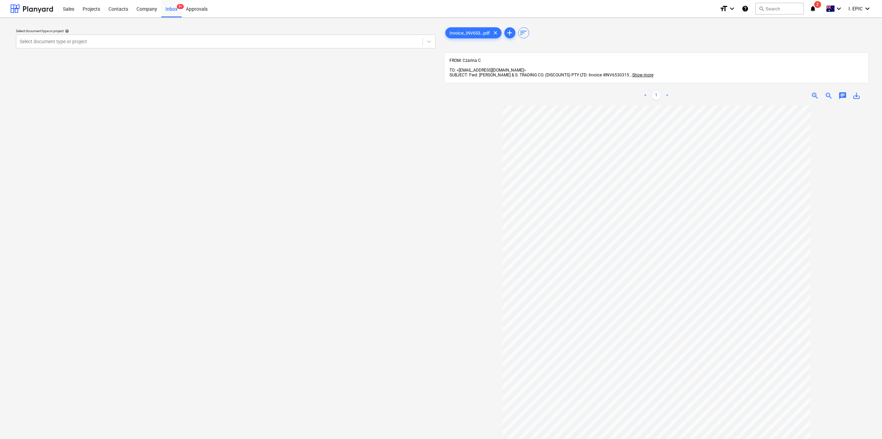
click at [186, 169] on div "Select document type or project help Select document type or project" at bounding box center [225, 275] width 431 height 504
click at [173, 7] on div "Inbox 9+" at bounding box center [171, 9] width 20 height 18
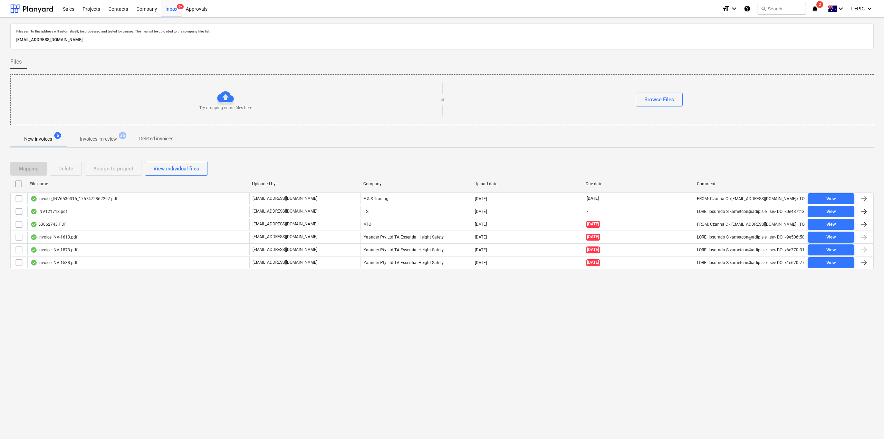
click at [190, 362] on div "Files sent to this address will automatically be processed and tested for virus…" at bounding box center [442, 228] width 884 height 421
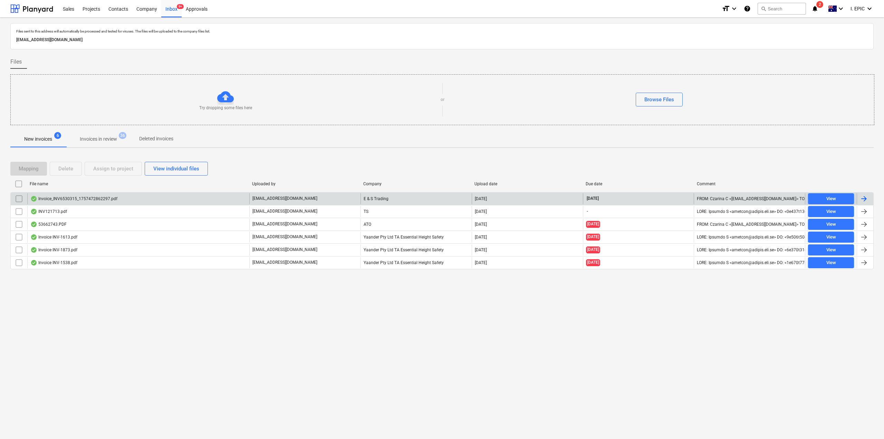
click at [108, 201] on div "Invoice_INV6530315_1757472862297.pdf" at bounding box center [73, 199] width 87 height 6
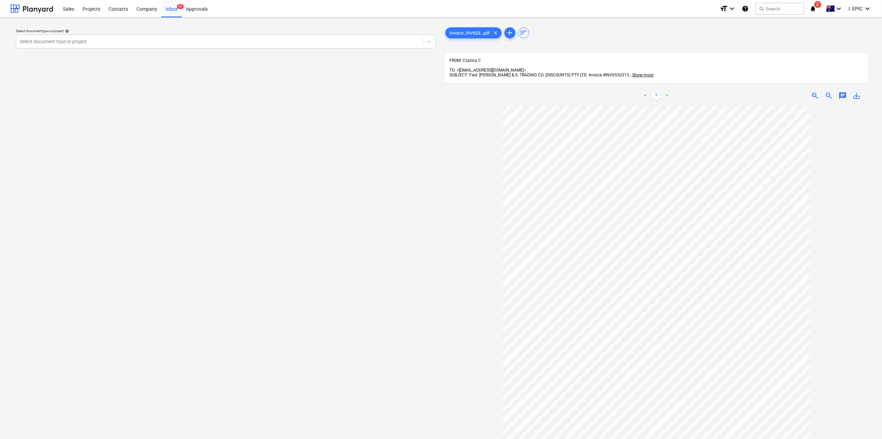
drag, startPoint x: 459, startPoint y: 333, endPoint x: 452, endPoint y: 347, distance: 15.4
click at [459, 334] on div at bounding box center [656, 314] width 425 height 419
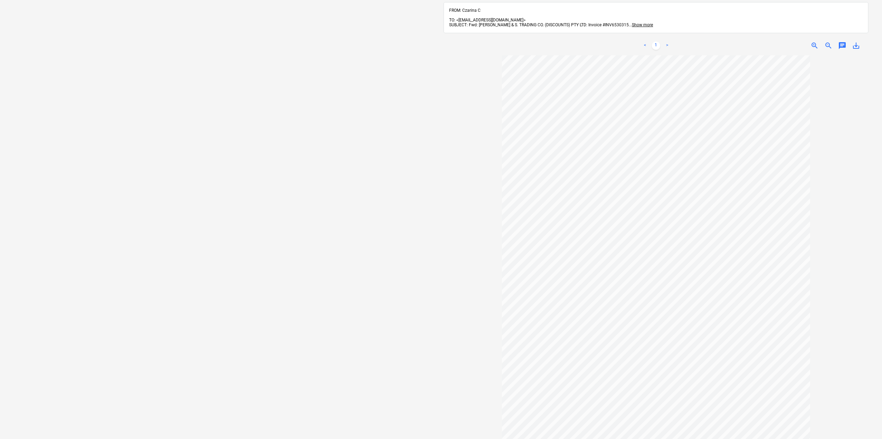
scroll to position [45, 0]
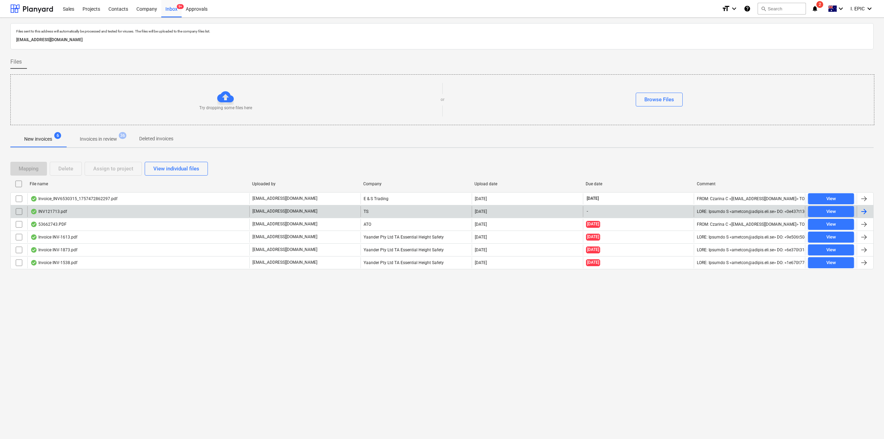
click at [53, 212] on div "INV121713.pdf" at bounding box center [48, 212] width 37 height 6
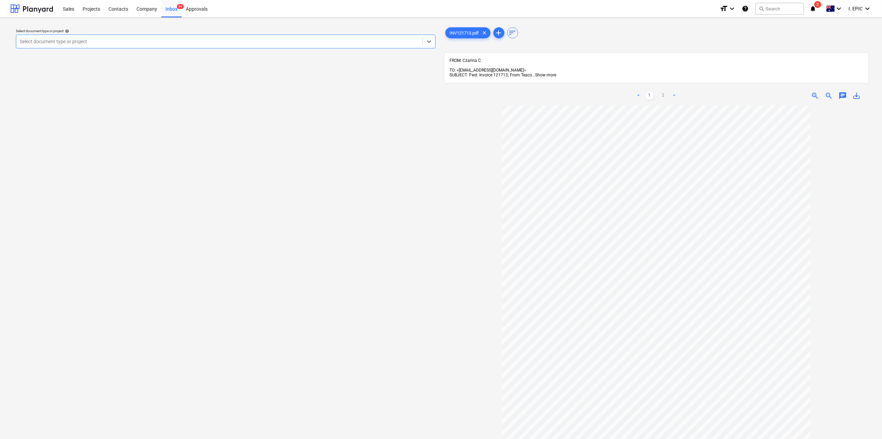
click at [549, 73] on span "Show more" at bounding box center [545, 75] width 21 height 5
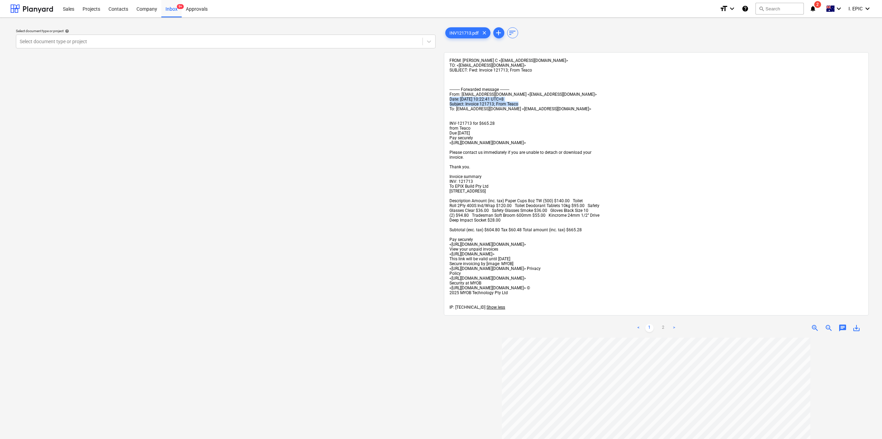
drag, startPoint x: 445, startPoint y: 99, endPoint x: 557, endPoint y: 108, distance: 112.3
click at [557, 108] on div "FROM: Czarina C <[EMAIL_ADDRESS][DOMAIN_NAME]> TO: <[EMAIL_ADDRESS][DOMAIN_NAME…" at bounding box center [657, 183] width 414 height 251
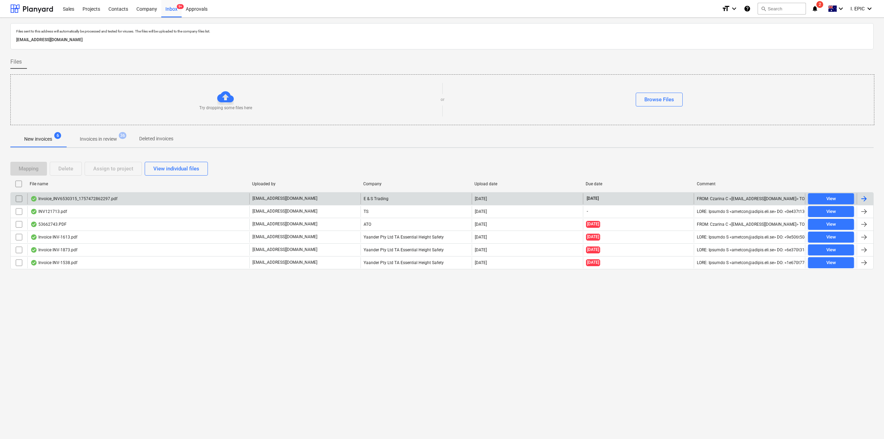
click at [76, 201] on div "Invoice_INV6530315_1757472862297.pdf" at bounding box center [73, 199] width 87 height 6
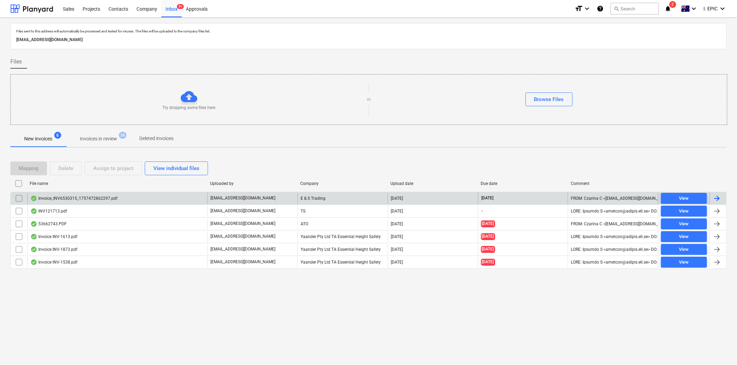
click at [60, 196] on div "Invoice_INV6530315_1757472862297.pdf" at bounding box center [73, 199] width 87 height 6
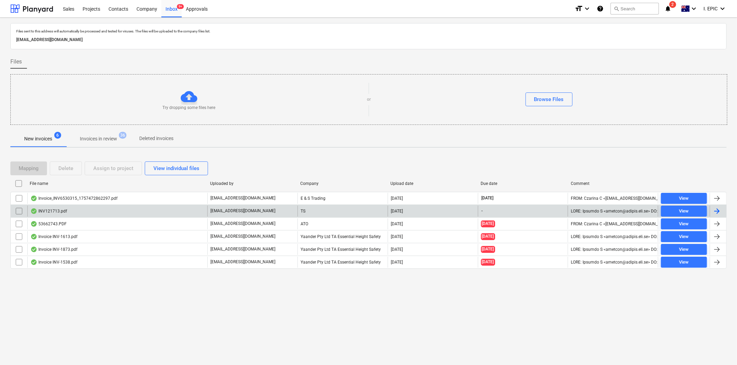
click at [47, 208] on div "INV121713.pdf" at bounding box center [117, 211] width 180 height 11
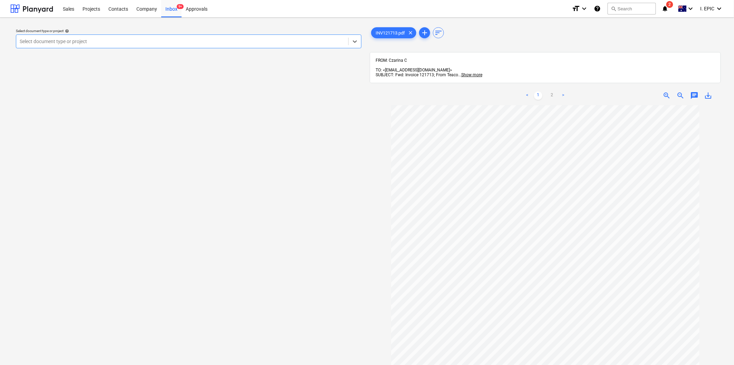
scroll to position [77, 0]
click at [243, 204] on div "Select document type or project help Select document type or project" at bounding box center [188, 238] width 357 height 431
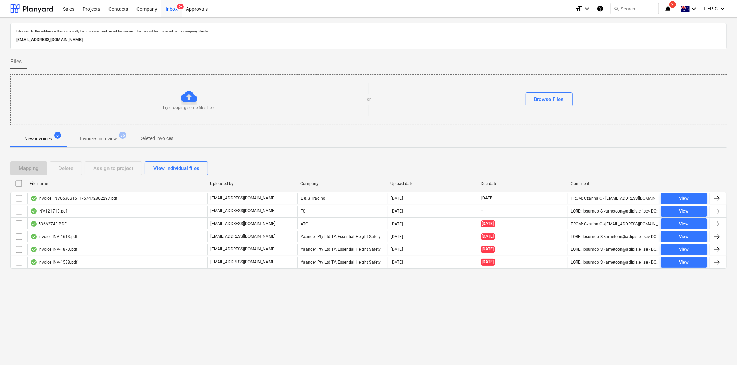
click at [70, 304] on div "Files sent to this address will automatically be processed and tested for virus…" at bounding box center [368, 192] width 737 height 348
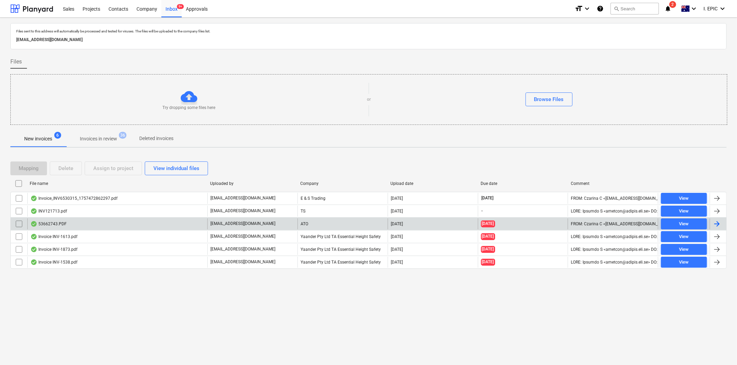
click at [50, 223] on div "53662743.PDF" at bounding box center [48, 224] width 36 height 6
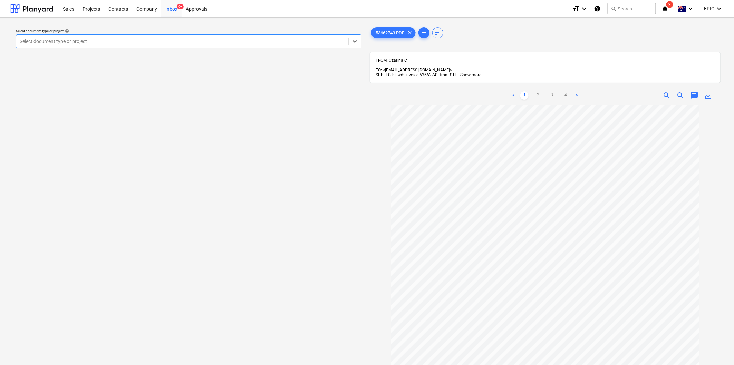
click at [468, 73] on span "Show more" at bounding box center [470, 75] width 21 height 5
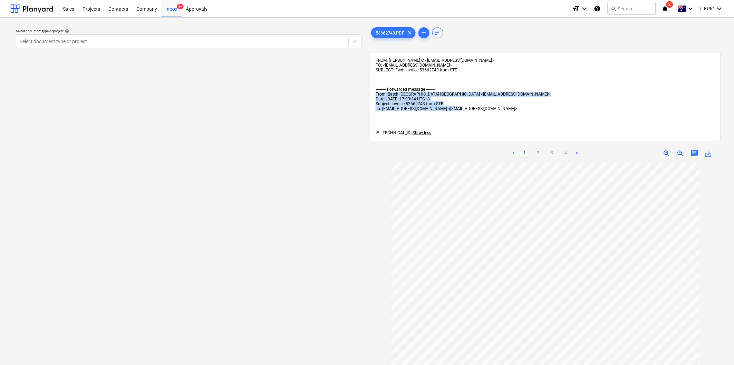
drag, startPoint x: 376, startPoint y: 95, endPoint x: 360, endPoint y: 133, distance: 41.5
click at [451, 113] on span "FROM: Czarina C <[EMAIL_ADDRESS][DOMAIN_NAME]> TO: <[EMAIL_ADDRESS][DOMAIN_NAME…" at bounding box center [463, 96] width 174 height 77
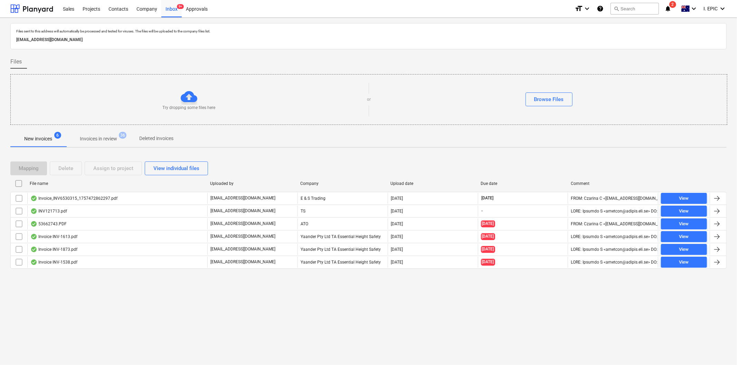
click at [135, 338] on div "Files sent to this address will automatically be processed and tested for virus…" at bounding box center [368, 192] width 737 height 348
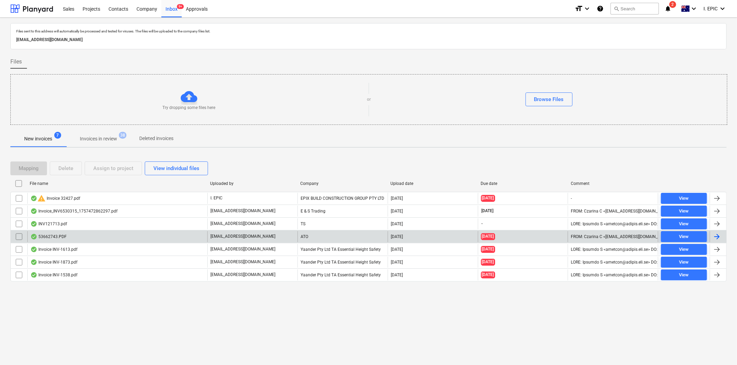
click at [48, 238] on div "53662743.PDF" at bounding box center [48, 237] width 36 height 6
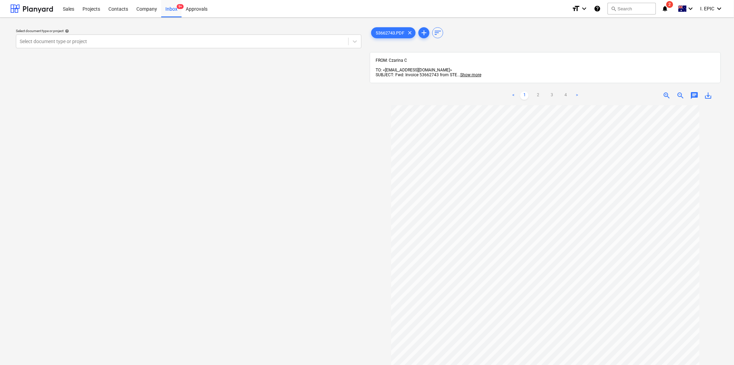
click at [321, 131] on div "Select document type or project help Select document type or project" at bounding box center [188, 238] width 357 height 431
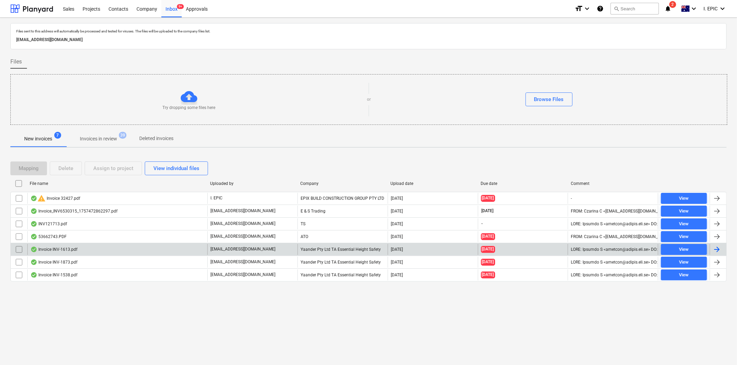
click at [47, 251] on div "Invoice INV-1613.pdf" at bounding box center [53, 250] width 47 height 6
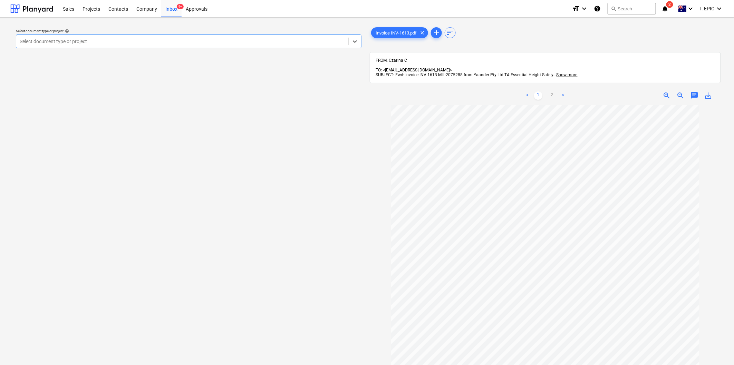
click at [710, 92] on span "save_alt" at bounding box center [709, 96] width 8 height 8
click at [261, 261] on div "Select document type or project help Select document type or project" at bounding box center [188, 238] width 357 height 431
drag, startPoint x: 102, startPoint y: 167, endPoint x: 227, endPoint y: 9, distance: 201.3
click at [102, 167] on div "Select document type or project help Select document type or project" at bounding box center [188, 238] width 357 height 431
click at [186, 138] on div "Select document type or project help Select document type or project" at bounding box center [188, 238] width 357 height 431
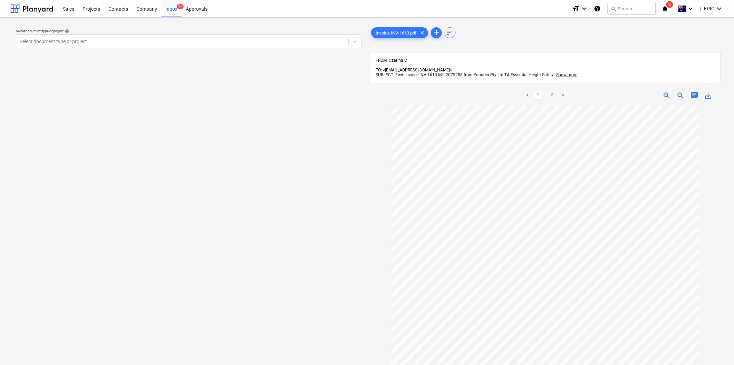
click at [160, 147] on div "Select document type or project help Select document type or project" at bounding box center [188, 238] width 357 height 431
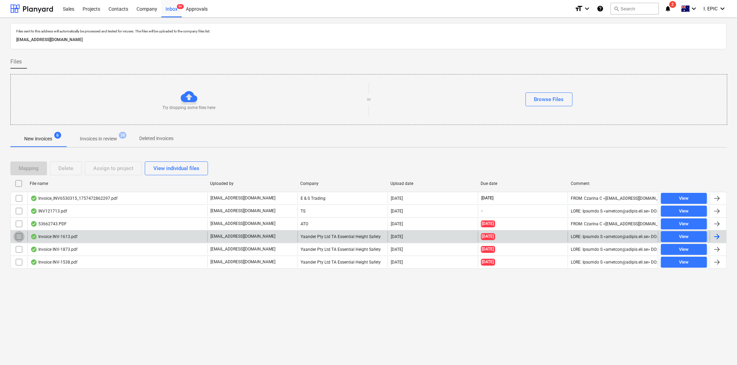
click at [18, 237] on input "checkbox" at bounding box center [18, 236] width 11 height 11
click at [69, 168] on div "Delete" at bounding box center [65, 168] width 15 height 9
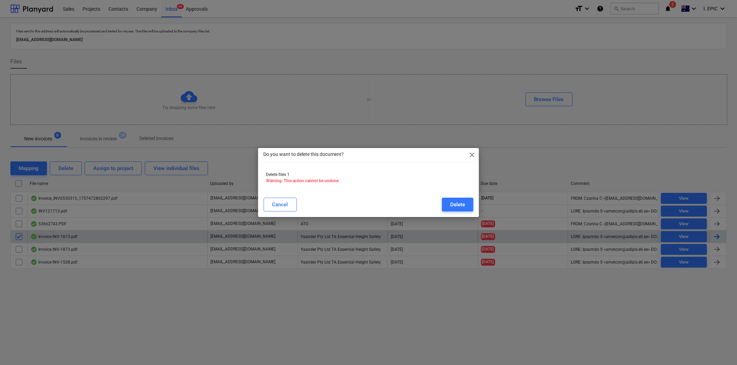
click at [461, 205] on div "Delete" at bounding box center [457, 204] width 15 height 9
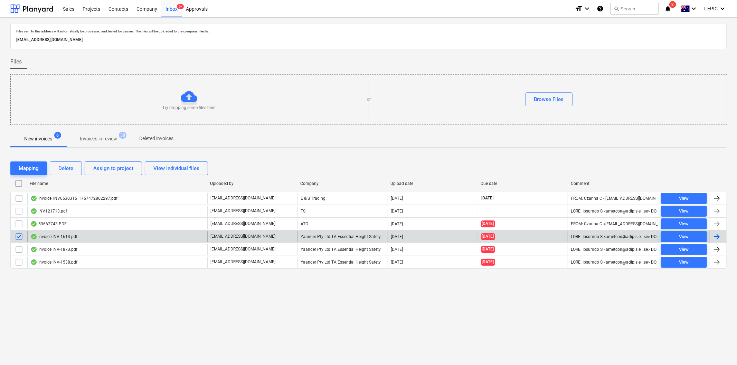
drag, startPoint x: 87, startPoint y: 321, endPoint x: 169, endPoint y: 82, distance: 253.5
click at [87, 321] on div "Files sent to this address will automatically be processed and tested for virus…" at bounding box center [368, 192] width 737 height 348
click at [47, 236] on div "Invoice INV-1613.pdf" at bounding box center [53, 237] width 47 height 6
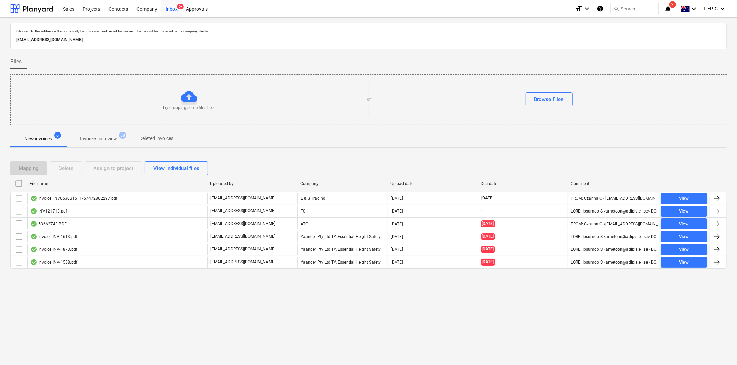
click at [63, 313] on div "Files sent to this address will automatically be processed and tested for virus…" at bounding box center [368, 192] width 737 height 348
click at [49, 298] on div "Files sent to this address will automatically be processed and tested for virus…" at bounding box center [368, 192] width 737 height 348
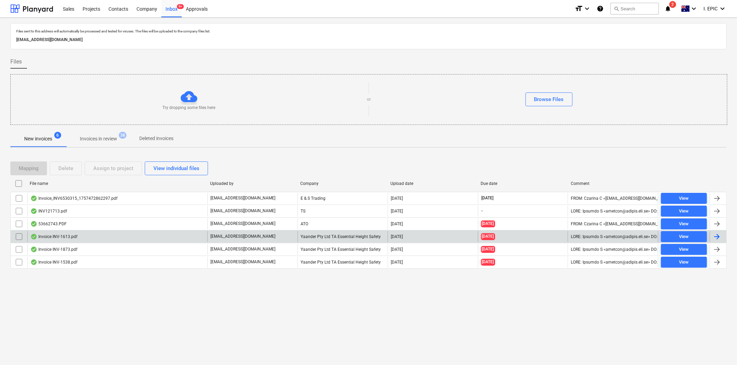
click at [63, 235] on div "Invoice INV-1613.pdf" at bounding box center [53, 237] width 47 height 6
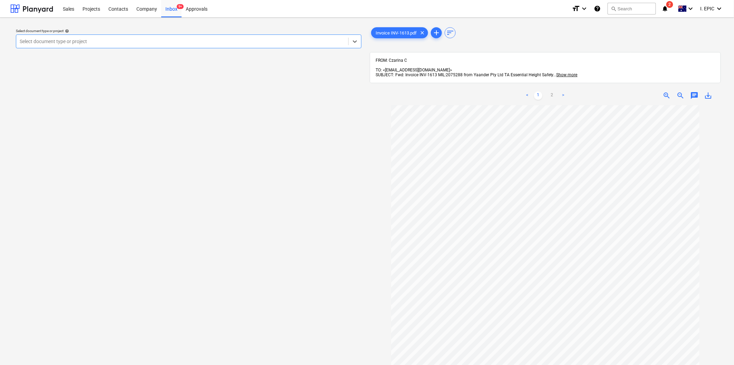
click at [330, 305] on div "Select document type or project help Select is focused ,type to refine list, pr…" at bounding box center [188, 238] width 357 height 431
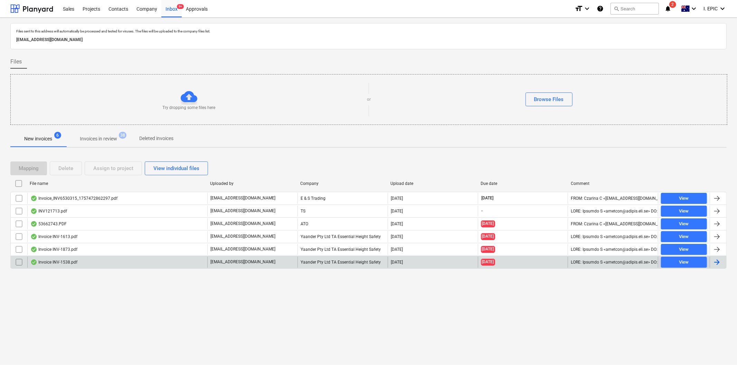
click at [60, 263] on div "Invoice INV-1538.pdf" at bounding box center [53, 263] width 47 height 6
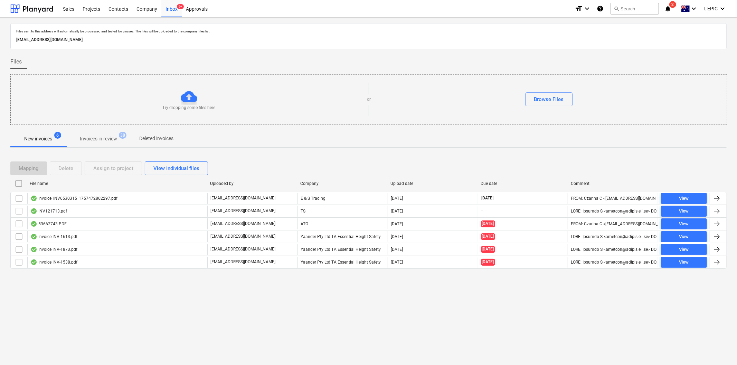
click at [91, 301] on div "Files sent to this address will automatically be processed and tested for virus…" at bounding box center [368, 192] width 737 height 348
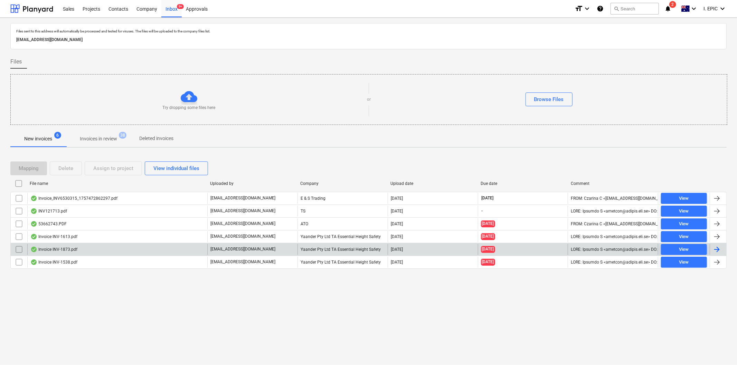
click at [60, 250] on div "Invoice INV-1873.pdf" at bounding box center [53, 250] width 47 height 6
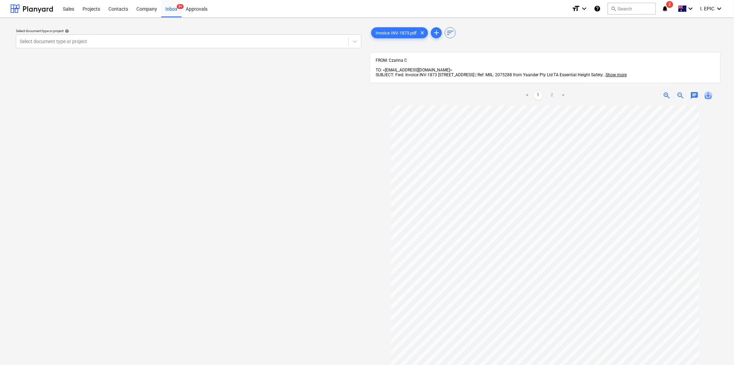
click at [709, 92] on span "save_alt" at bounding box center [709, 96] width 8 height 8
drag, startPoint x: 243, startPoint y: 154, endPoint x: 314, endPoint y: 7, distance: 162.8
click at [245, 153] on div "Select document type or project help Select document type or project" at bounding box center [188, 238] width 357 height 431
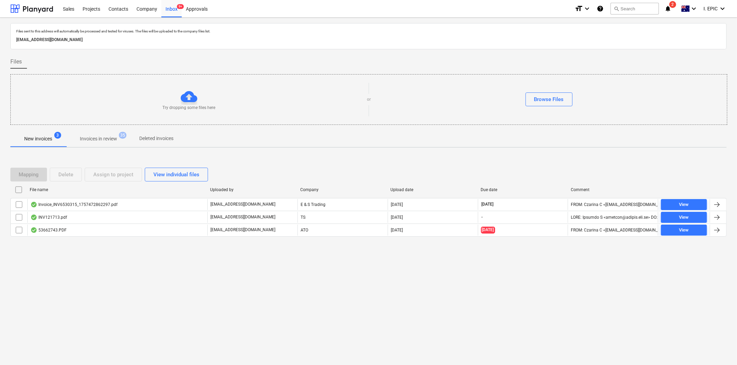
click at [143, 282] on div "Files sent to this address will automatically be processed and tested for virus…" at bounding box center [368, 192] width 737 height 348
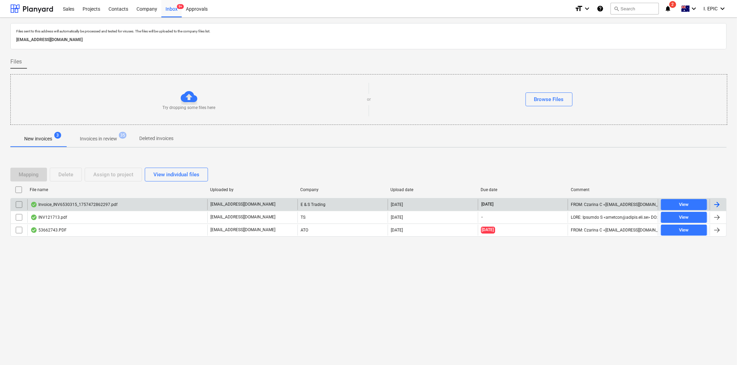
click at [112, 199] on div "Invoice_INV6530315_1757472862297.pdf" at bounding box center [117, 204] width 180 height 11
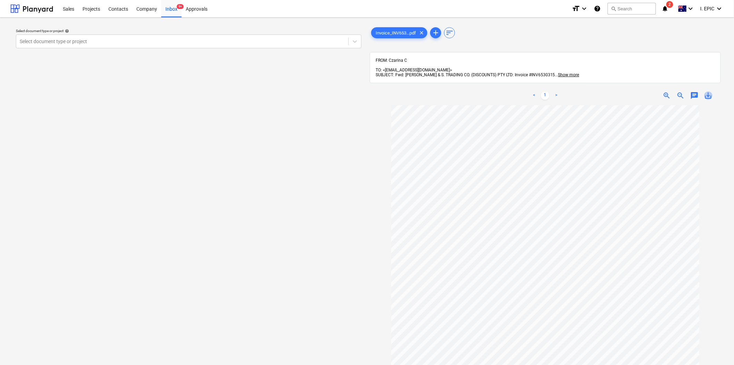
click at [709, 92] on span "save_alt" at bounding box center [709, 96] width 8 height 8
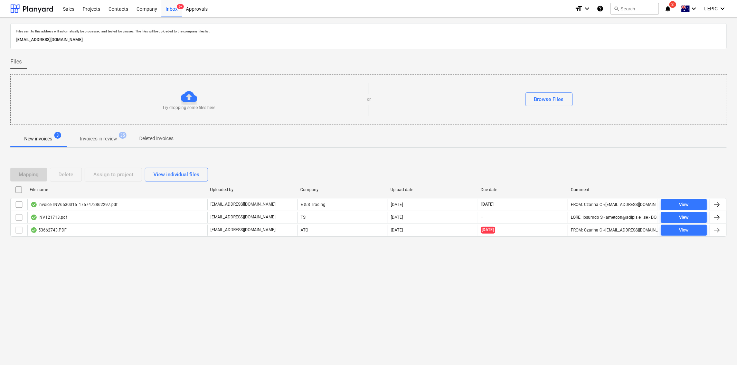
click at [131, 281] on div "Files sent to this address will automatically be processed and tested for virus…" at bounding box center [368, 192] width 737 height 348
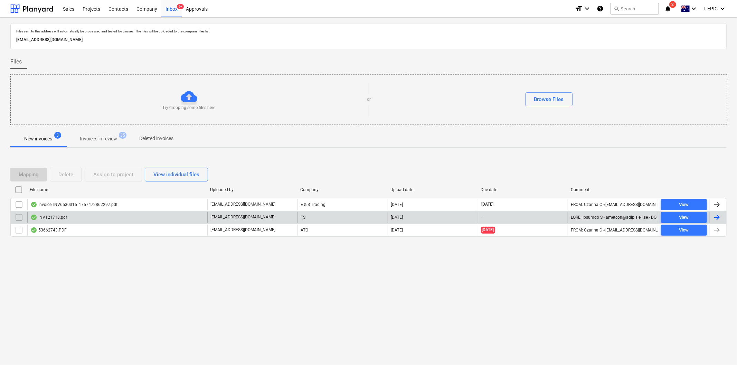
click at [56, 217] on div "INV121713.pdf" at bounding box center [48, 218] width 37 height 6
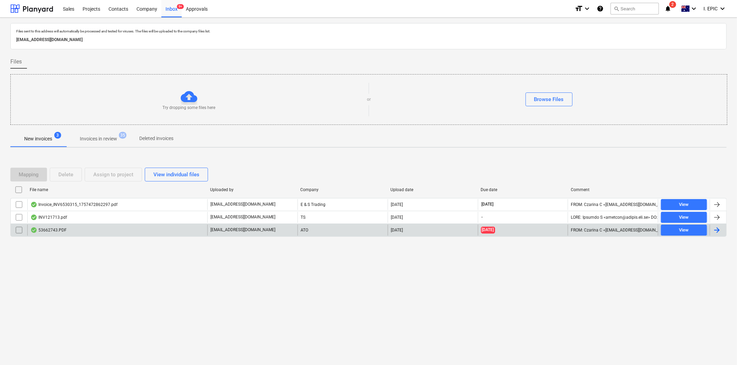
click at [50, 224] on div "53662743.PDF [EMAIL_ADDRESS][DOMAIN_NAME] ATO [DATE] [DATE] FROM: Czarina C <[E…" at bounding box center [368, 230] width 716 height 13
click at [56, 230] on div "53662743.PDF" at bounding box center [48, 231] width 36 height 6
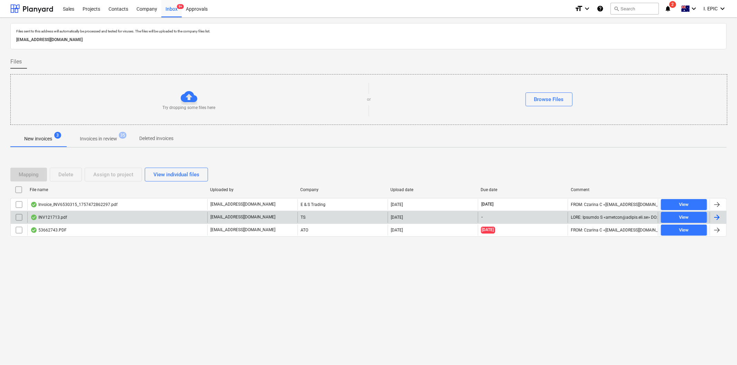
click at [58, 215] on div "INV121713.pdf" at bounding box center [48, 218] width 37 height 6
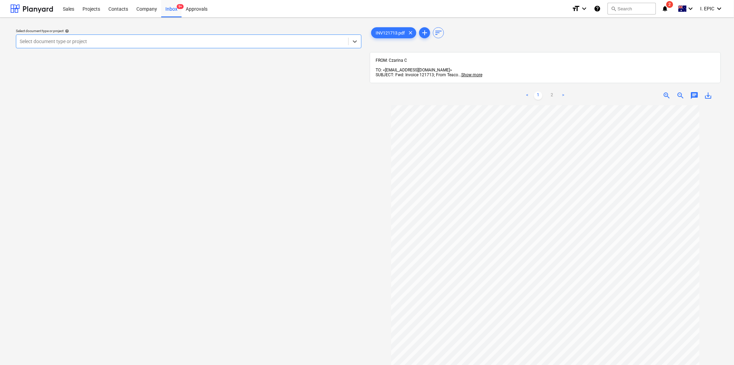
scroll to position [91, 0]
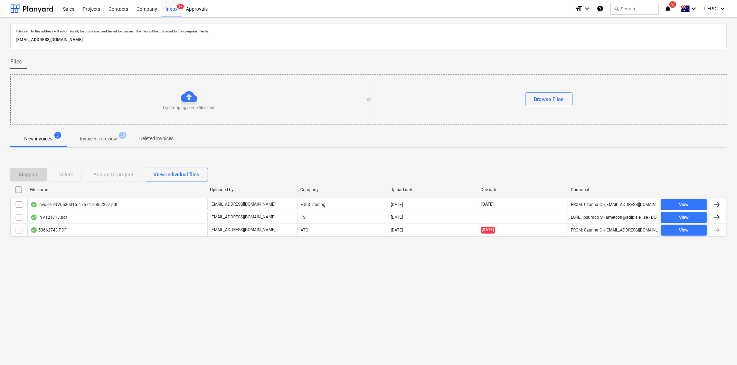
click at [129, 297] on div "Files sent to this address will automatically be processed and tested for virus…" at bounding box center [368, 192] width 737 height 348
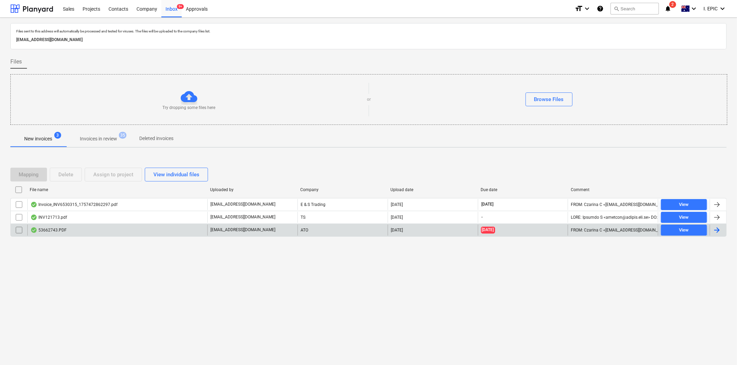
click at [66, 230] on div "53662743.PDF" at bounding box center [117, 230] width 180 height 11
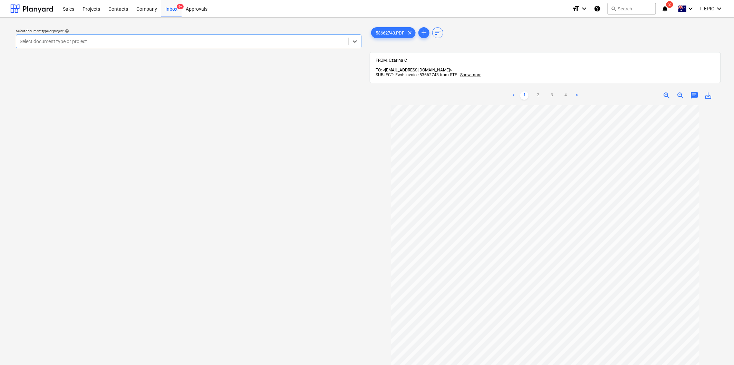
click at [220, 194] on div "Select document type or project help Select is focused ,type to refine list, pr…" at bounding box center [188, 238] width 357 height 431
click at [111, 43] on div at bounding box center [182, 41] width 325 height 7
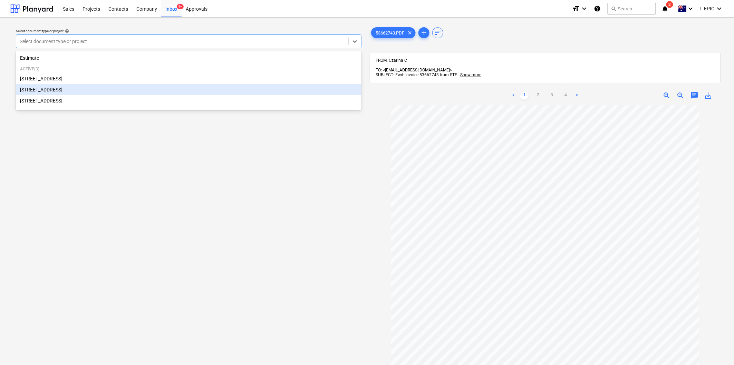
click at [199, 249] on div "Select document type or project help option [STREET_ADDRESS]. 4 results availab…" at bounding box center [188, 238] width 357 height 431
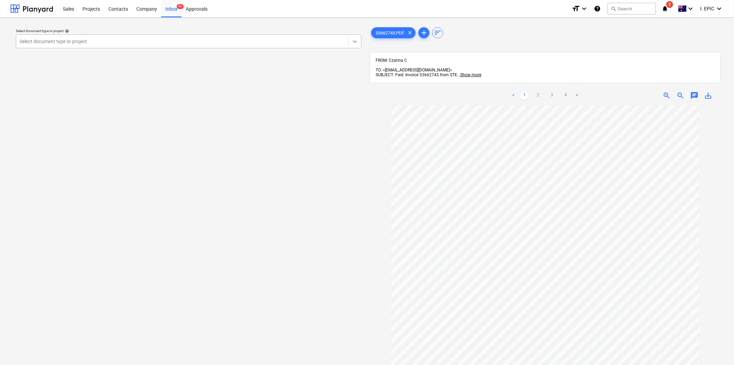
click at [355, 40] on icon at bounding box center [355, 41] width 7 height 7
click at [232, 233] on div "Select document type or project help Select document type or project" at bounding box center [188, 238] width 357 height 431
click at [53, 38] on div at bounding box center [182, 41] width 325 height 7
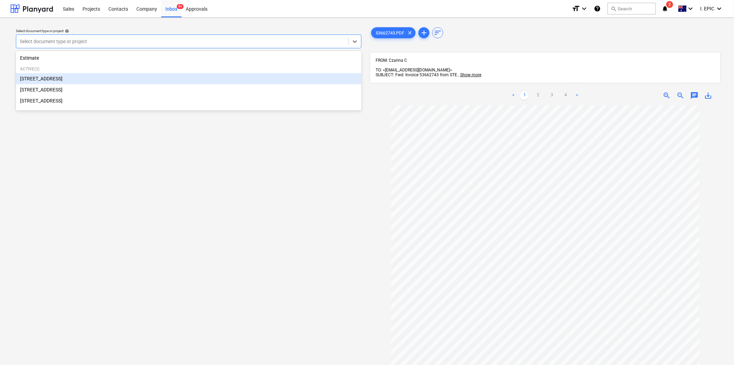
click at [41, 81] on div "[STREET_ADDRESS]" at bounding box center [189, 78] width 346 height 11
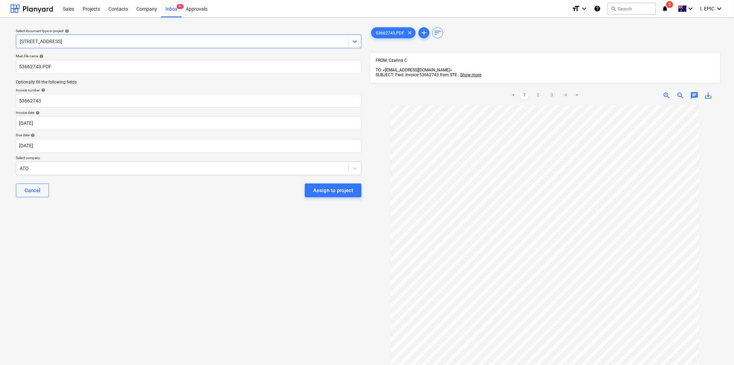
scroll to position [38, 0]
click at [46, 99] on input "53662743" at bounding box center [189, 101] width 346 height 14
drag, startPoint x: 39, startPoint y: 99, endPoint x: 14, endPoint y: 96, distance: 25.7
click at [14, 96] on div "Main file name help 53662743.PDF Optionally fill the following fields Invoice n…" at bounding box center [188, 128] width 351 height 155
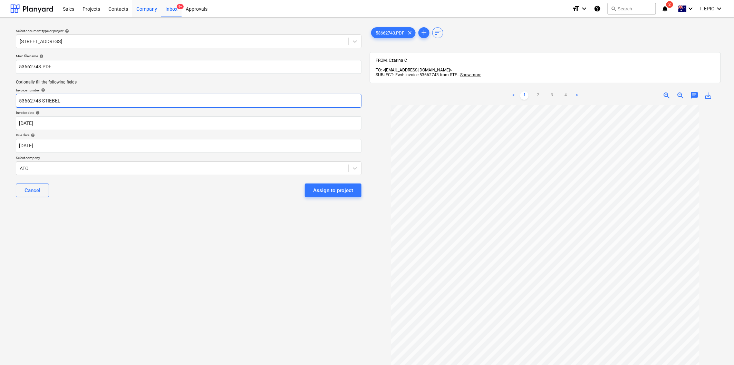
type input "53662743 STIEBEL"
click at [37, 122] on body "Sales Projects Contacts Company Inbox 9+ Approvals format_size keyboard_arrow_d…" at bounding box center [367, 182] width 734 height 365
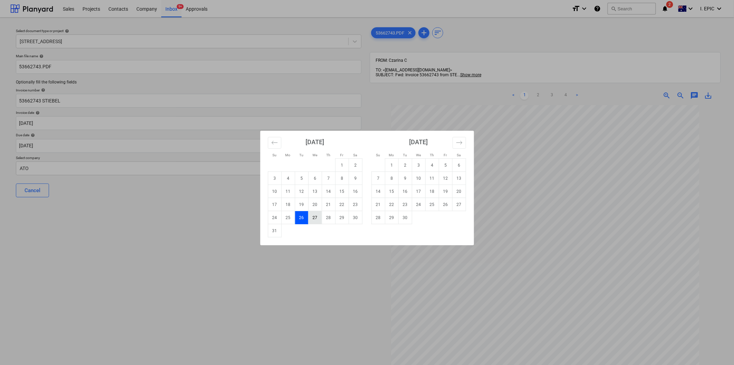
click at [317, 218] on td "27" at bounding box center [314, 217] width 13 height 13
type input "[DATE]"
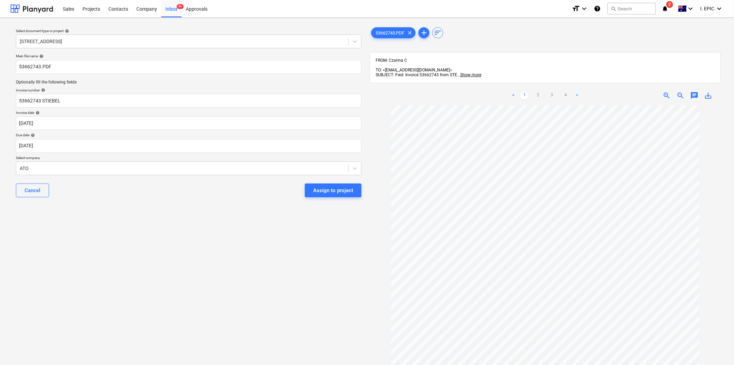
click at [257, 285] on div "Select document type or project help [STREET_ADDRESS] file name help 53662743.P…" at bounding box center [188, 238] width 357 height 431
click at [566, 94] on link "4" at bounding box center [566, 96] width 8 height 8
click at [39, 142] on body "Sales Projects Contacts Company Inbox 9+ Approvals format_size keyboard_arrow_d…" at bounding box center [367, 182] width 734 height 365
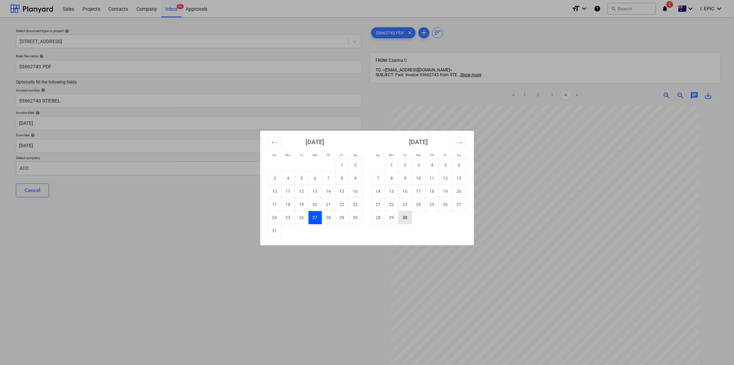
click at [401, 217] on td "30" at bounding box center [405, 217] width 13 height 13
type input "[DATE]"
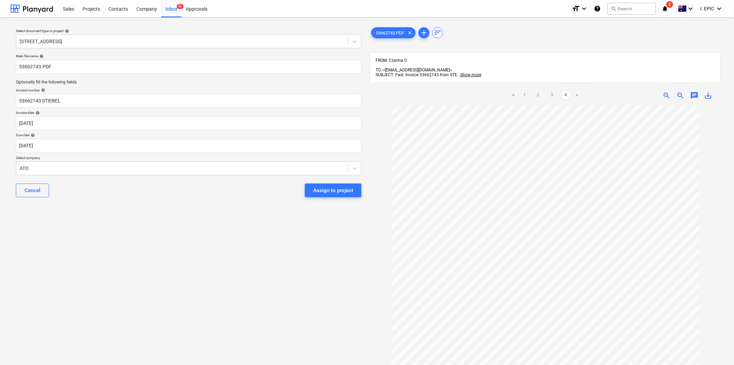
click at [65, 281] on div "Select document type or project help [STREET_ADDRESS] file name help 53662743.P…" at bounding box center [188, 238] width 357 height 431
click at [52, 161] on p "Select company" at bounding box center [189, 159] width 346 height 6
click at [54, 166] on div at bounding box center [182, 168] width 325 height 7
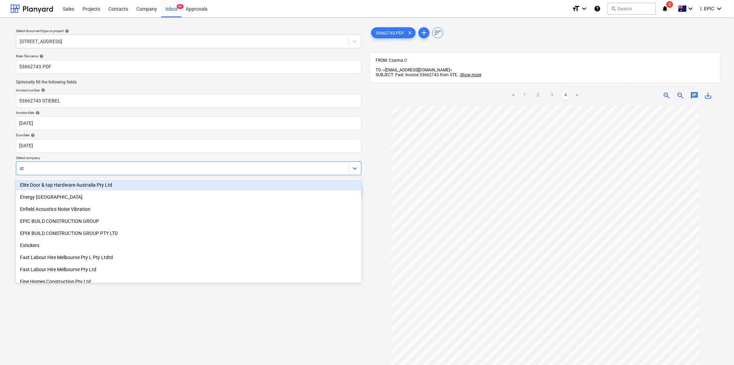
scroll to position [0, 0]
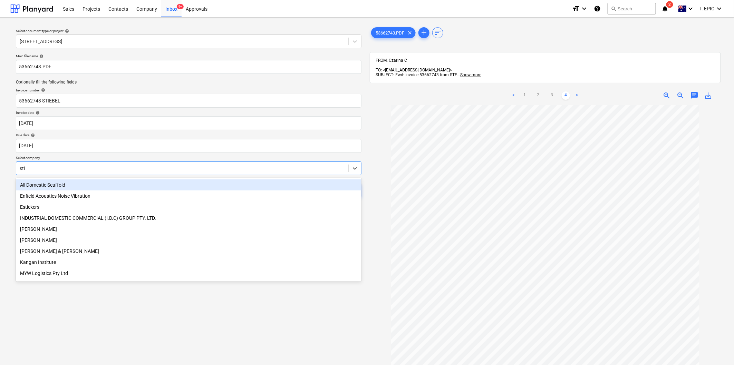
type input "stie"
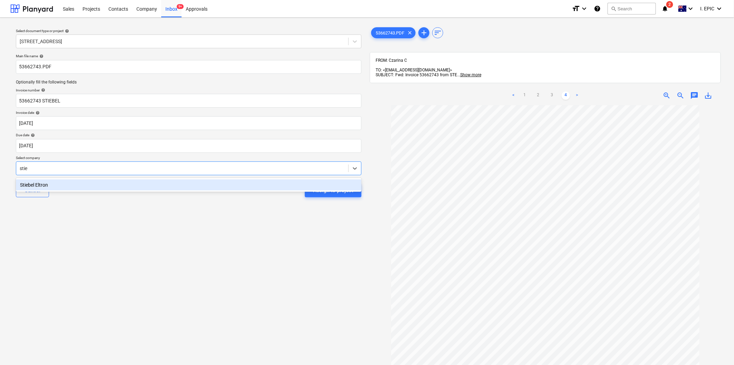
click at [66, 184] on div "Stiebel Eltron" at bounding box center [189, 185] width 346 height 11
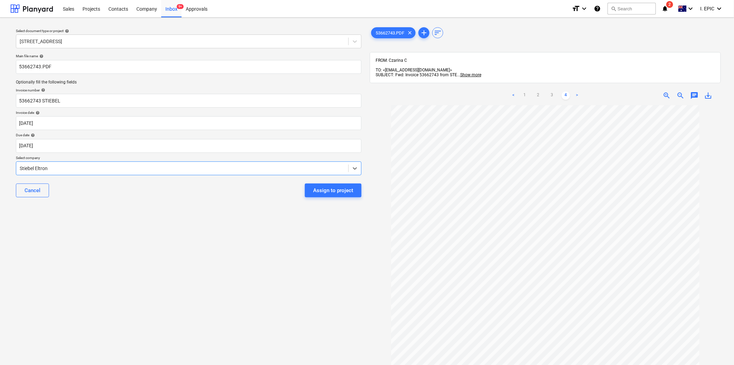
click at [188, 270] on div "Select document type or project help [STREET_ADDRESS] file name help 53662743.P…" at bounding box center [188, 238] width 357 height 431
click at [74, 102] on input "53662743 STIEBEL" at bounding box center [189, 101] width 346 height 14
type input "53662743 STIEBEL ELTRON"
click at [147, 292] on div "Select document type or project help [STREET_ADDRESS] file name help 53662743.P…" at bounding box center [188, 238] width 357 height 431
click at [695, 92] on span "chat" at bounding box center [695, 96] width 8 height 8
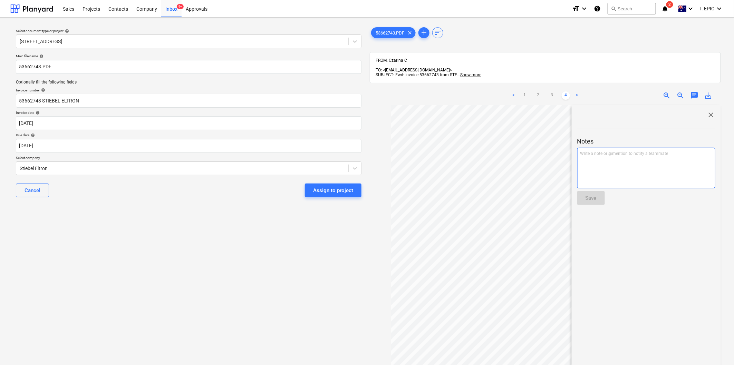
click at [612, 162] on div "Write a note or @mention to notify a teammate [PERSON_NAME]" at bounding box center [647, 168] width 138 height 41
click at [585, 194] on button "Save" at bounding box center [592, 198] width 28 height 14
click at [333, 192] on div "Assign to project" at bounding box center [333, 190] width 40 height 9
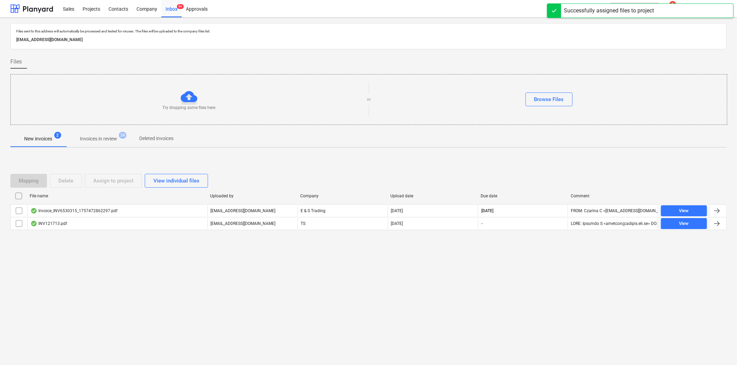
click at [206, 316] on div "Files sent to this address will automatically be processed and tested for virus…" at bounding box center [368, 192] width 737 height 348
click at [249, 298] on div "Files sent to this address will automatically be processed and tested for virus…" at bounding box center [368, 192] width 737 height 348
click at [98, 329] on div "Files sent to this address will automatically be processed and tested for virus…" at bounding box center [368, 192] width 737 height 348
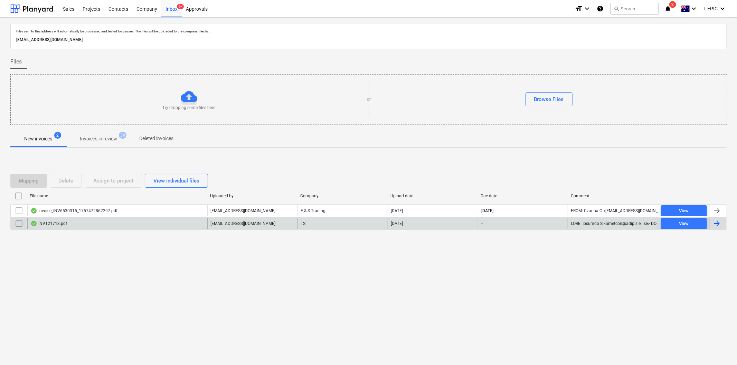
click at [62, 220] on div "INV121713.pdf" at bounding box center [117, 223] width 180 height 11
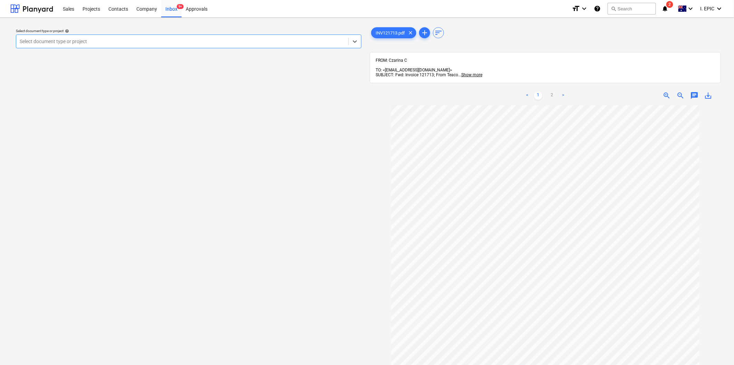
click at [283, 220] on div "Select document type or project help option , selected. Select is focused ,type…" at bounding box center [188, 238] width 357 height 431
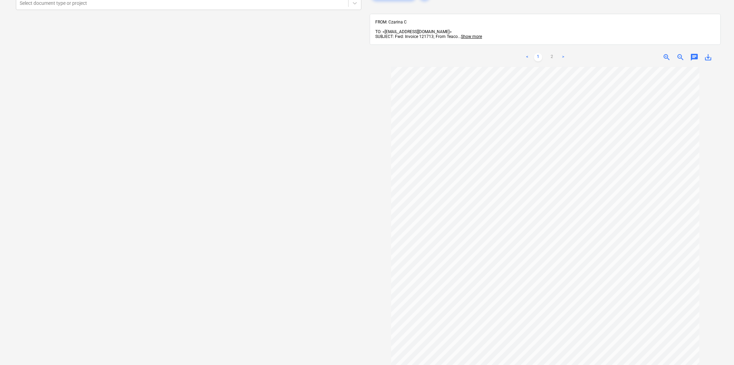
click at [705, 151] on div at bounding box center [545, 240] width 351 height 346
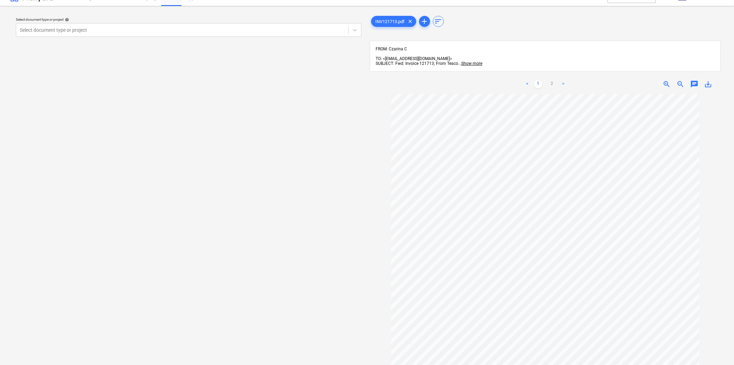
scroll to position [0, 0]
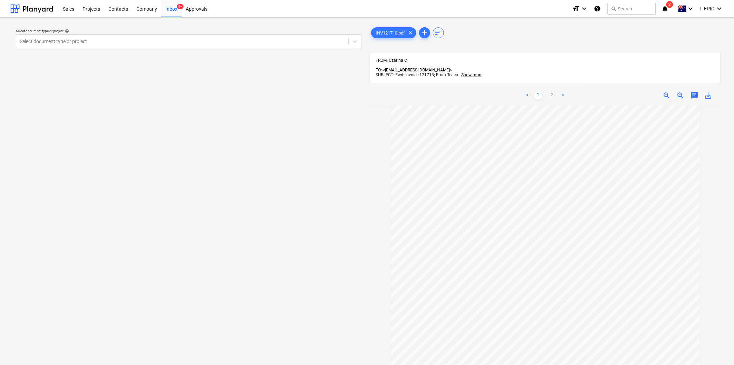
click at [253, 142] on div "Select document type or project help Select document type or project" at bounding box center [188, 238] width 357 height 431
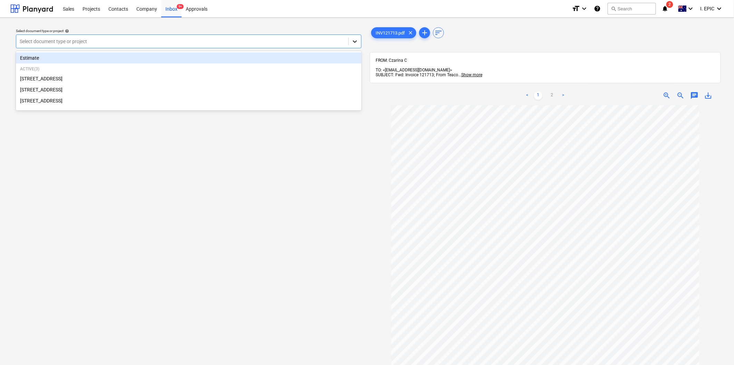
click at [349, 41] on div at bounding box center [355, 41] width 12 height 12
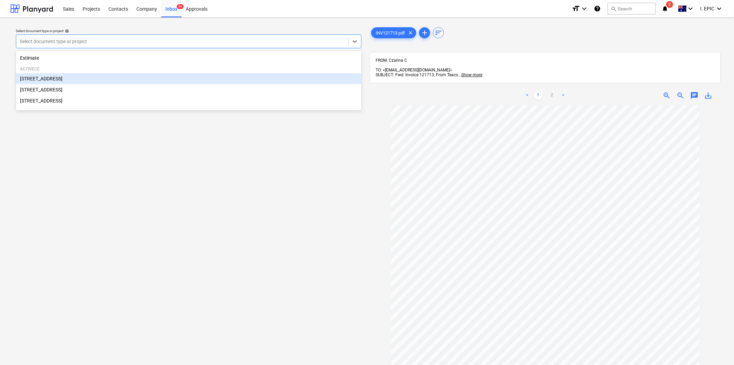
click at [49, 79] on div "[STREET_ADDRESS]" at bounding box center [189, 78] width 346 height 11
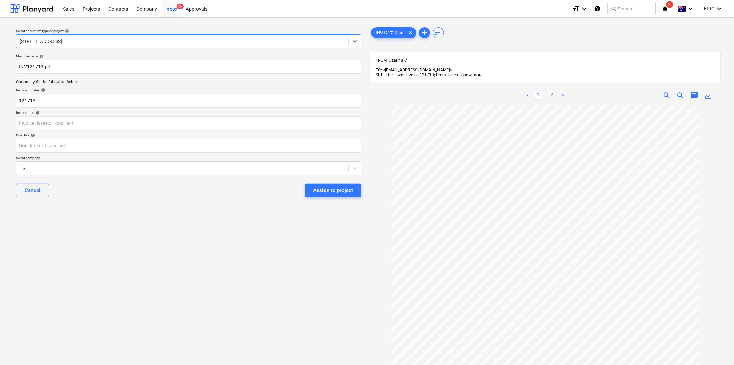
click at [202, 285] on div "Select document type or project help option [STREET_ADDRESS]. Select is focused…" at bounding box center [188, 238] width 357 height 431
drag, startPoint x: 45, startPoint y: 105, endPoint x: 0, endPoint y: 99, distance: 45.3
click at [0, 99] on div "Select document type or project help [STREET_ADDRESS] file name help INV121713.…" at bounding box center [367, 239] width 734 height 442
click at [39, 121] on body "Sales Projects Contacts Company Inbox 9+ Approvals format_size keyboard_arrow_d…" at bounding box center [367, 182] width 734 height 365
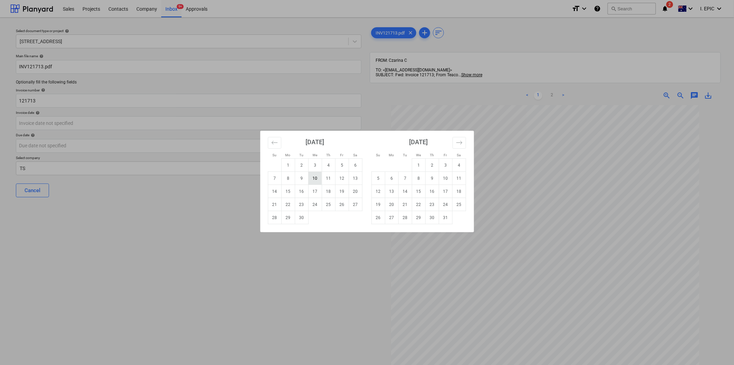
click at [311, 175] on td "10" at bounding box center [314, 178] width 13 height 13
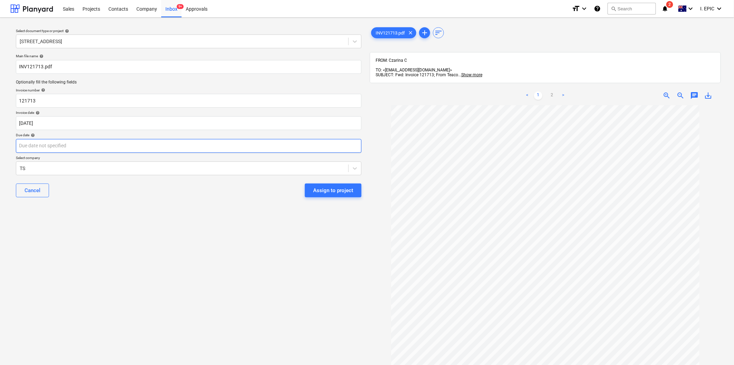
click at [36, 143] on body "Sales Projects Contacts Company Inbox 9+ Approvals format_size keyboard_arrow_d…" at bounding box center [367, 182] width 734 height 365
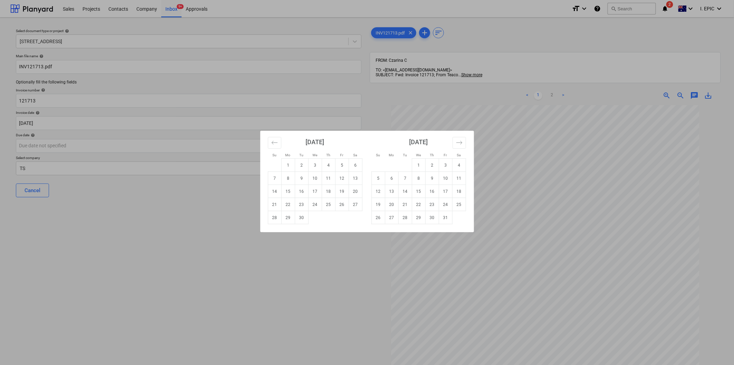
click at [277, 297] on div "Su Mo Tu We Th Fr Sa Su Mo Tu We Th Fr Sa [DATE] 1 2 3 4 5 6 7 8 9 10 11 12 13 …" at bounding box center [367, 182] width 734 height 365
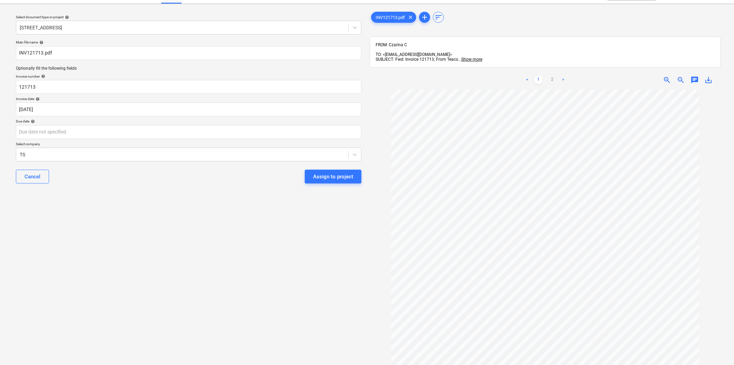
scroll to position [13, 0]
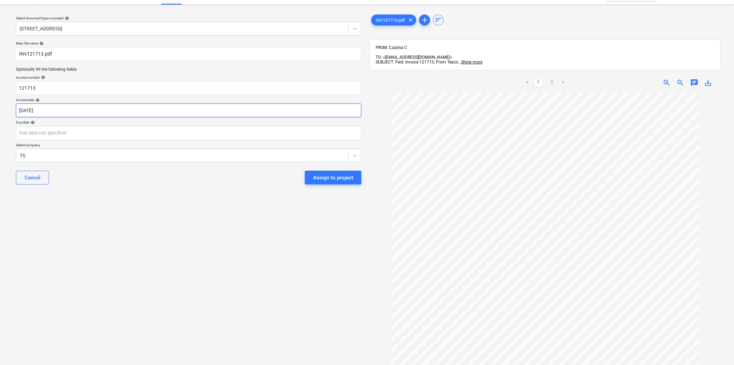
click at [55, 109] on body "Sales Projects Contacts Company Inbox 9+ Approvals format_size keyboard_arrow_d…" at bounding box center [367, 169] width 734 height 365
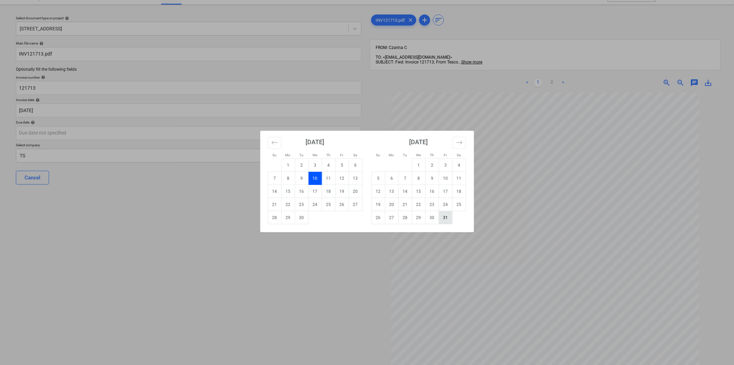
click at [441, 217] on td "31" at bounding box center [445, 217] width 13 height 13
type input "[DATE]"
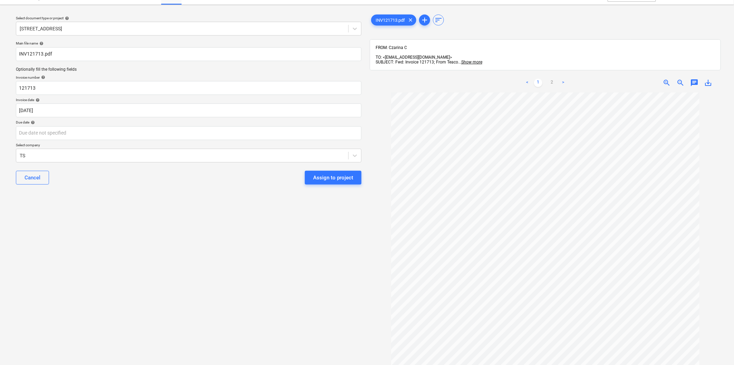
click at [156, 305] on div "Select document type or project help [STREET_ADDRESS] file name help INV121713.…" at bounding box center [188, 225] width 357 height 431
click at [42, 132] on body "Sales Projects Contacts Company Inbox 9+ Approvals format_size keyboard_arrow_d…" at bounding box center [367, 169] width 734 height 365
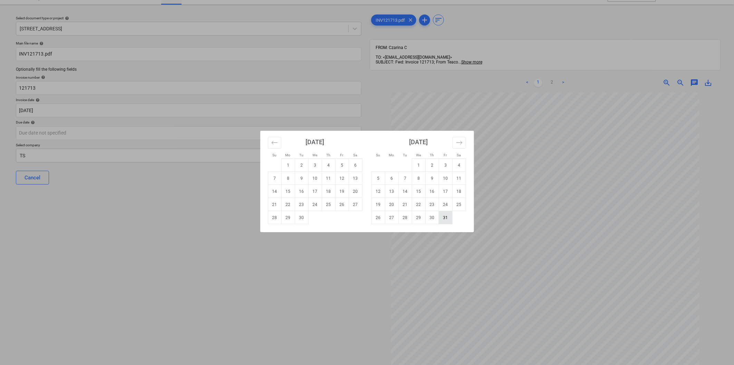
click at [445, 220] on td "31" at bounding box center [445, 217] width 13 height 13
type input "[DATE]"
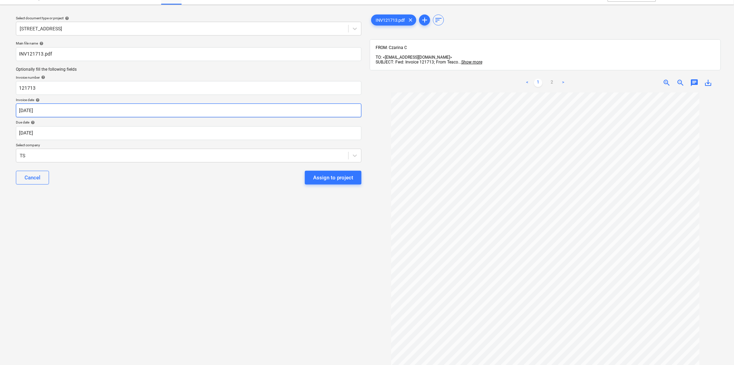
click at [50, 111] on body "Sales Projects Contacts Company Inbox 9+ Approvals format_size keyboard_arrow_d…" at bounding box center [367, 169] width 734 height 365
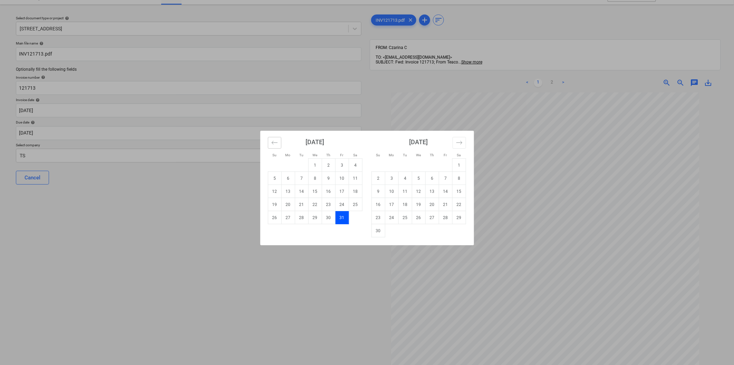
click at [272, 142] on icon "Move backward to switch to the previous month." at bounding box center [275, 143] width 7 height 7
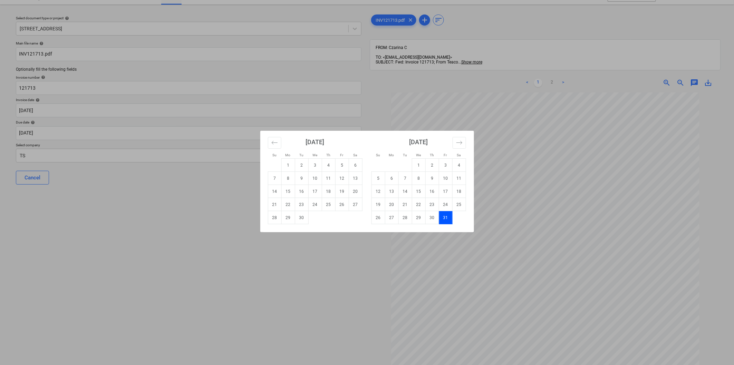
click at [316, 179] on td "10" at bounding box center [314, 178] width 13 height 13
type input "[DATE]"
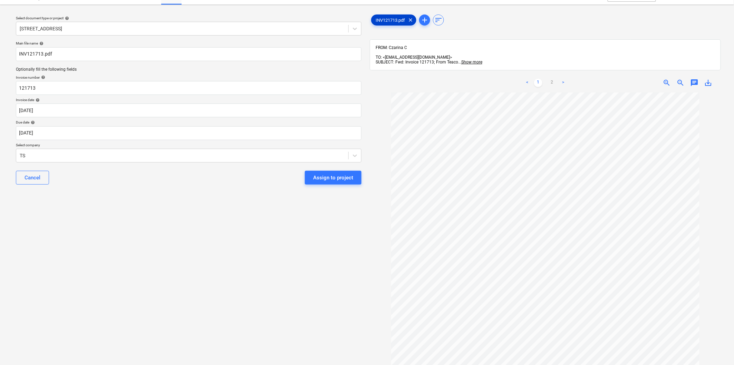
drag, startPoint x: 372, startPoint y: 20, endPoint x: 296, endPoint y: 339, distance: 328.3
click at [304, 332] on div "Select document type or project help [STREET_ADDRESS] file name help INV121713.…" at bounding box center [367, 225] width 714 height 431
click at [119, 283] on div "Select document type or project help [STREET_ADDRESS] file name help INV121713.…" at bounding box center [188, 225] width 357 height 431
click at [120, 217] on div "Select document type or project help [STREET_ADDRESS] file name help INV121713.…" at bounding box center [188, 225] width 357 height 431
click at [44, 158] on div at bounding box center [182, 155] width 325 height 7
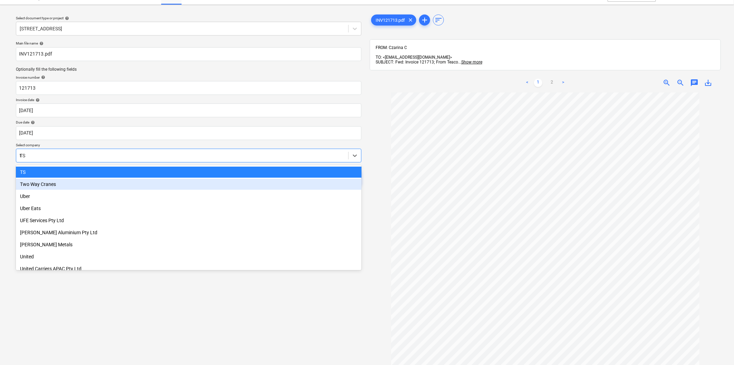
scroll to position [1940, 0]
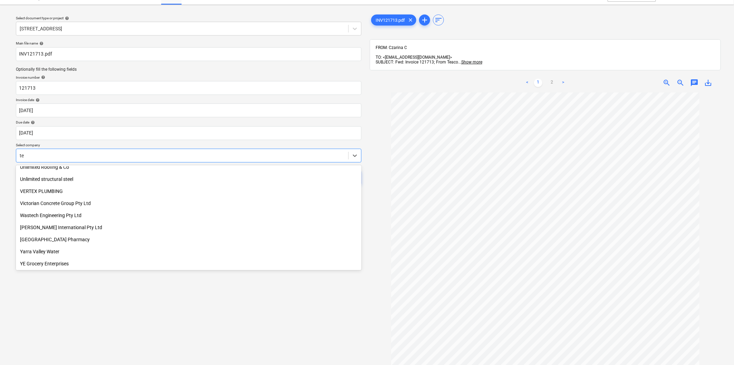
type input "tea"
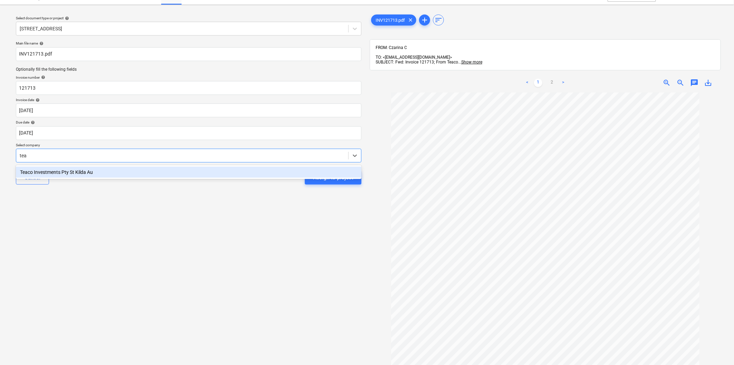
click at [95, 171] on div "Teaco Investments Pty St Kilda Au" at bounding box center [189, 172] width 346 height 11
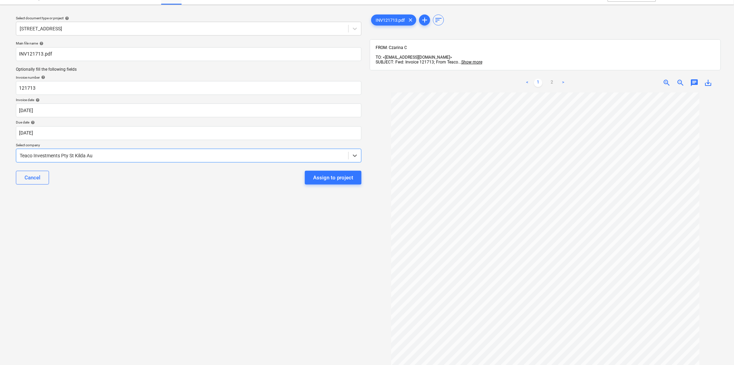
click at [115, 240] on div "Select document type or project help [STREET_ADDRESS] file name help INV121713.…" at bounding box center [188, 225] width 357 height 431
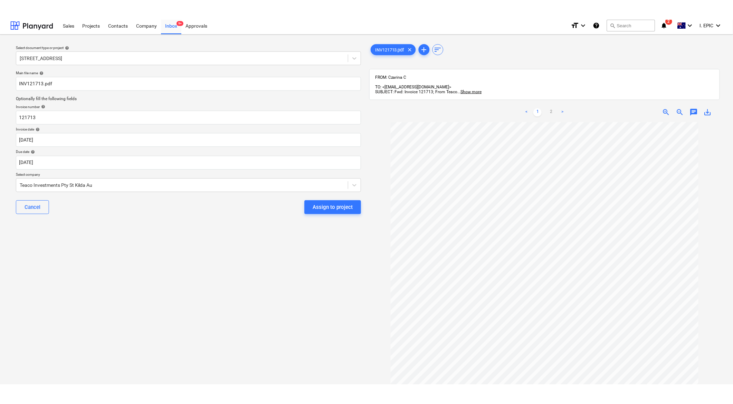
scroll to position [0, 0]
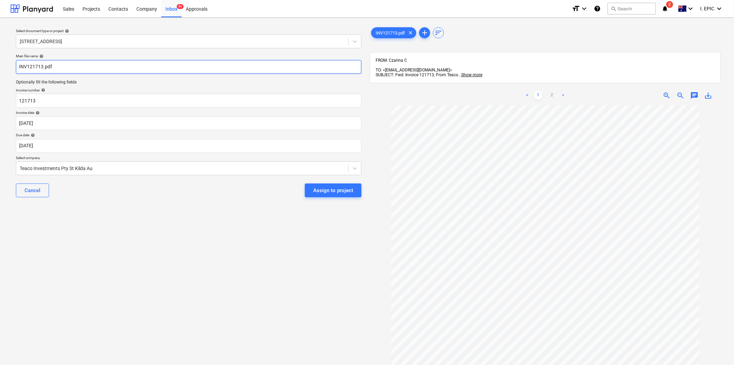
click at [85, 67] on input "INV121713.pdf" at bounding box center [189, 67] width 346 height 14
type input "INV121713.pdf TEACO"
click at [212, 310] on div "Select document type or project help [STREET_ADDRESS] file name help INV121713.…" at bounding box center [188, 238] width 357 height 431
click at [140, 288] on div "Select document type or project help [STREET_ADDRESS] file name help INV121713.…" at bounding box center [188, 238] width 357 height 431
click at [160, 267] on div "Select document type or project help [STREET_ADDRESS] file name help INV121713.…" at bounding box center [188, 238] width 357 height 431
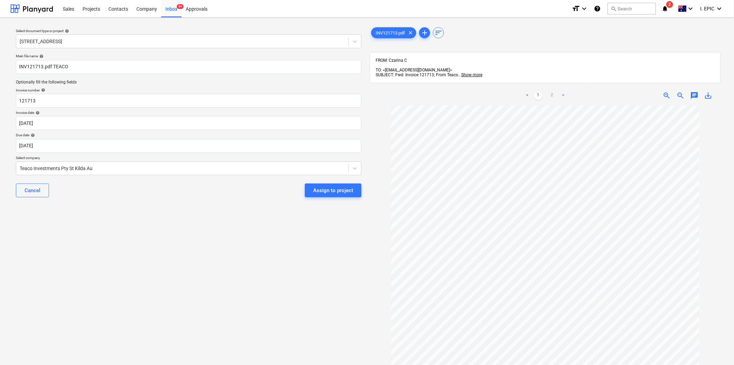
click at [696, 92] on span "chat" at bounding box center [695, 96] width 8 height 8
click at [605, 170] on div "Write a note or @mention to notify a teammate [PERSON_NAME]" at bounding box center [647, 168] width 138 height 41
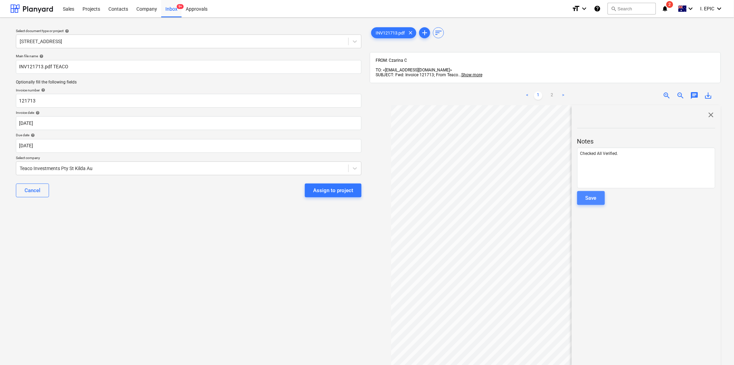
click at [596, 194] on div "Save" at bounding box center [591, 198] width 11 height 9
click at [284, 272] on div "Select document type or project help [STREET_ADDRESS] file name help INV121713.…" at bounding box center [188, 238] width 357 height 431
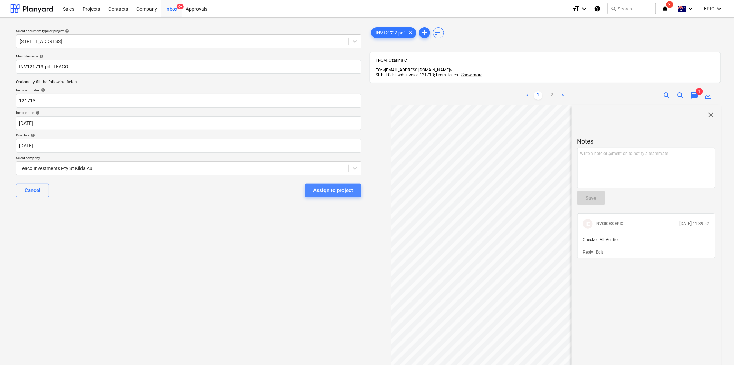
click at [334, 193] on div "Assign to project" at bounding box center [333, 190] width 40 height 9
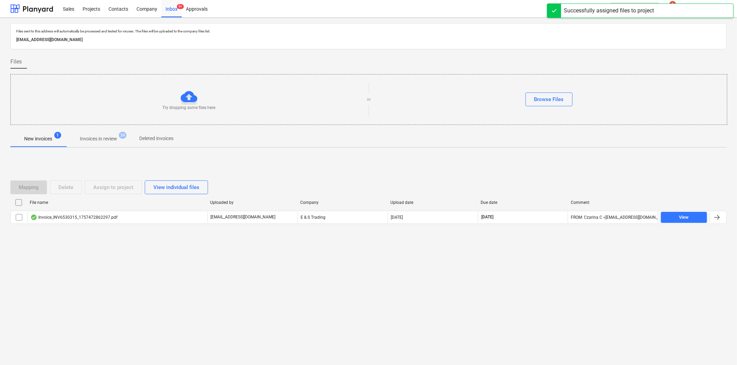
click at [153, 310] on div "Files sent to this address will automatically be processed and tested for virus…" at bounding box center [368, 192] width 737 height 348
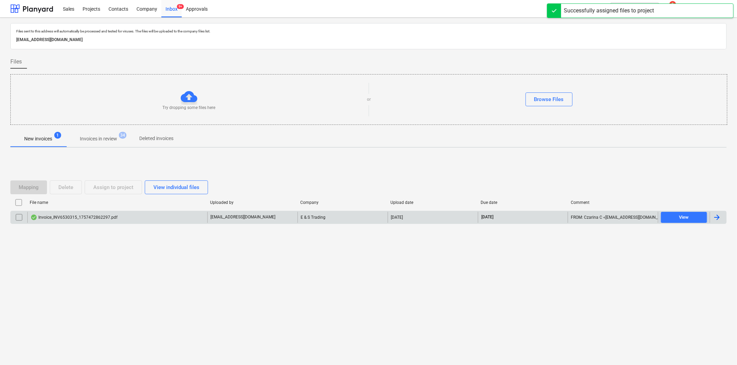
click at [89, 212] on div "Invoice_INV6530315_1757472862297.pdf" at bounding box center [117, 217] width 180 height 11
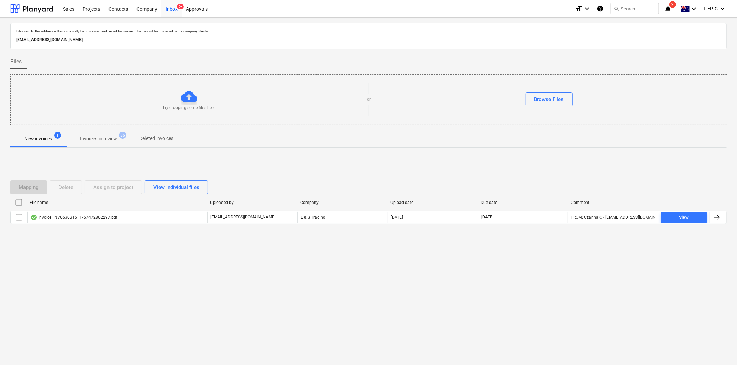
drag, startPoint x: 171, startPoint y: 277, endPoint x: 524, endPoint y: 136, distance: 379.7
click at [175, 277] on div "Files sent to this address will automatically be processed and tested for virus…" at bounding box center [368, 192] width 737 height 348
click at [557, 92] on div "Try dropping some files here or Browse Files" at bounding box center [369, 99] width 716 height 39
click at [548, 104] on button "Browse Files" at bounding box center [548, 100] width 47 height 14
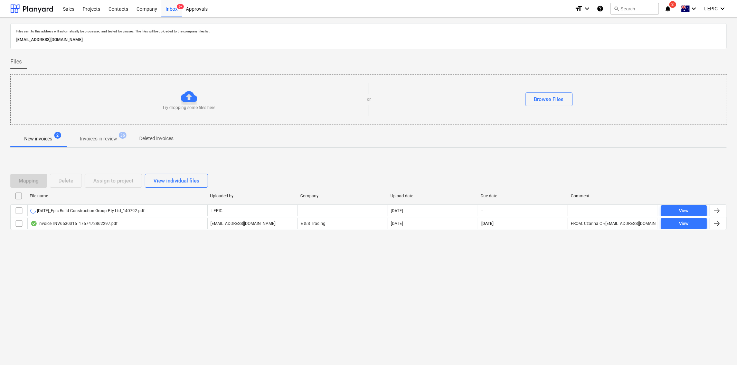
click at [417, 301] on div "Files sent to this address will automatically be processed and tested for virus…" at bounding box center [368, 192] width 737 height 348
drag, startPoint x: 226, startPoint y: 326, endPoint x: 161, endPoint y: 242, distance: 106.1
click at [226, 326] on div "Files sent to this address will automatically be processed and tested for virus…" at bounding box center [368, 192] width 737 height 348
click at [435, 331] on div "Files sent to this address will automatically be processed and tested for virus…" at bounding box center [368, 192] width 737 height 348
click at [253, 298] on div "Files sent to this address will automatically be processed and tested for virus…" at bounding box center [368, 192] width 737 height 348
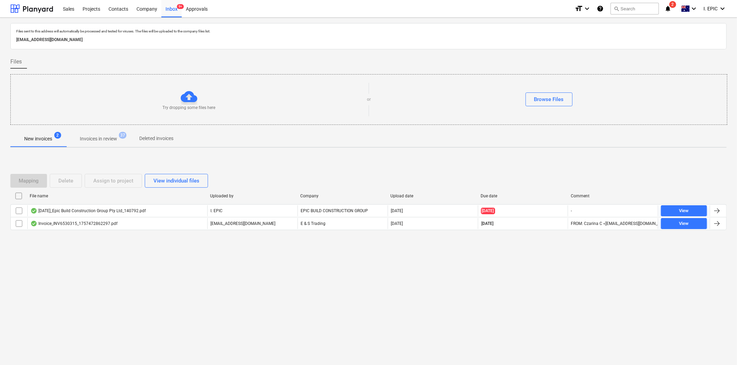
click at [253, 298] on div "Files sent to this address will automatically be processed and tested for virus…" at bounding box center [368, 192] width 737 height 348
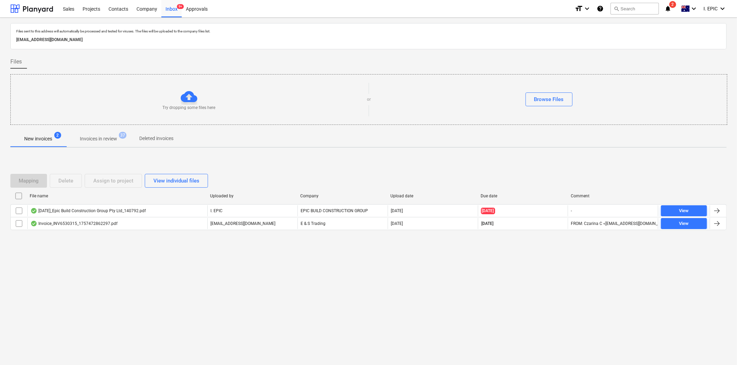
click at [253, 298] on div "Files sent to this address will automatically be processed and tested for virus…" at bounding box center [368, 192] width 737 height 348
click at [255, 298] on div "Files sent to this address will automatically be processed and tested for virus…" at bounding box center [368, 192] width 737 height 348
click at [255, 297] on div "Files sent to this address will automatically be processed and tested for virus…" at bounding box center [368, 192] width 737 height 348
click at [262, 293] on div "Files sent to this address will automatically be processed and tested for virus…" at bounding box center [368, 192] width 737 height 348
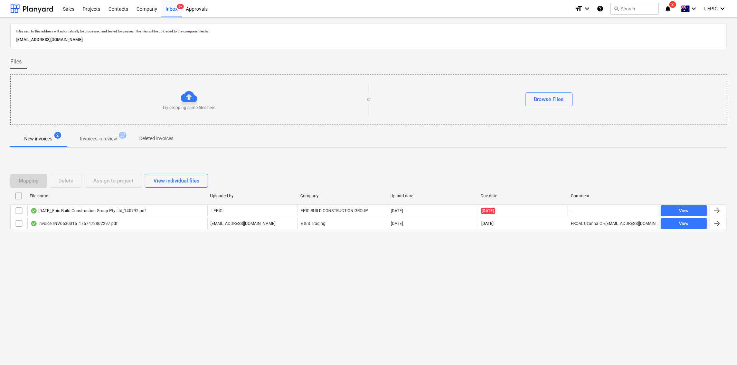
click at [263, 292] on div "Files sent to this address will automatically be processed and tested for virus…" at bounding box center [368, 192] width 737 height 348
click at [409, 275] on div "Files sent to this address will automatically be processed and tested for virus…" at bounding box center [368, 192] width 737 height 348
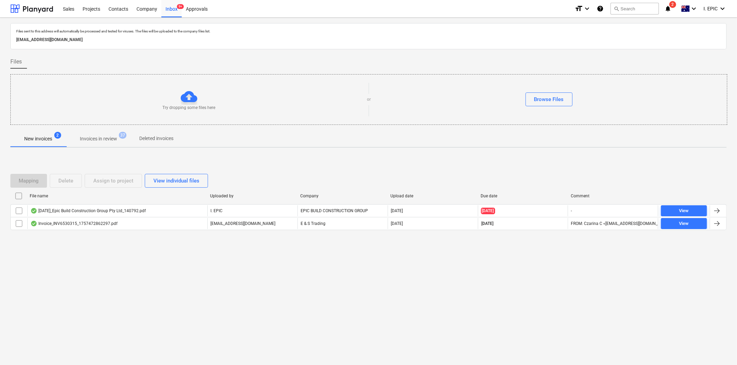
click at [412, 275] on div "Files sent to this address will automatically be processed and tested for virus…" at bounding box center [368, 192] width 737 height 348
click at [413, 275] on div "Files sent to this address will automatically be processed and tested for virus…" at bounding box center [368, 192] width 737 height 348
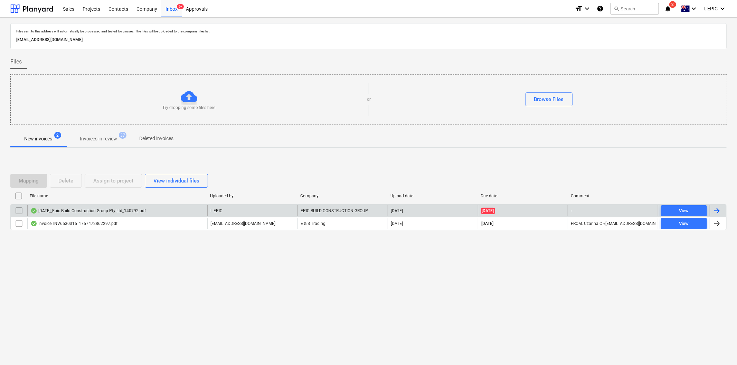
click at [72, 211] on div "[DATE]_Epic Build Construction Group Pty Ltd_140792.pdf" at bounding box center [87, 211] width 115 height 6
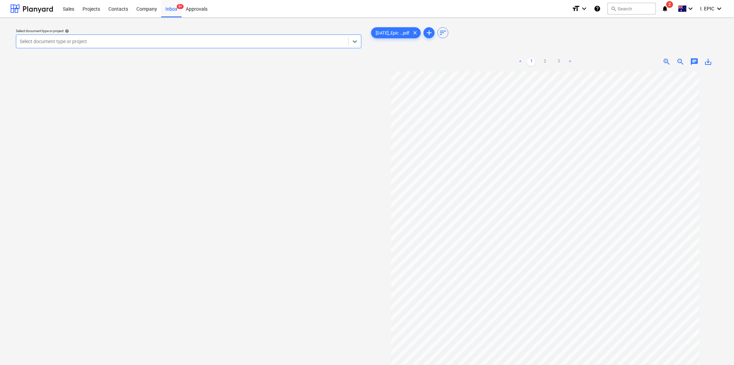
click at [179, 209] on div "Select document type or project help Select is focused ,type to refine list, pr…" at bounding box center [188, 221] width 357 height 397
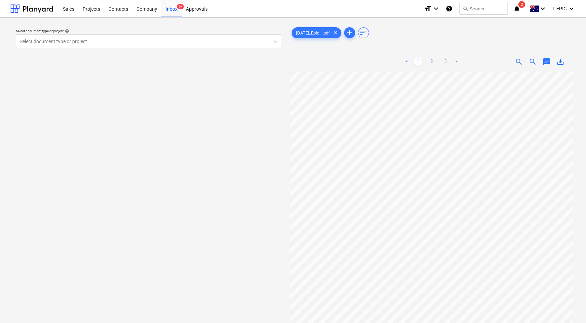
click at [432, 58] on link "2" at bounding box center [431, 62] width 8 height 8
click at [449, 58] on link "3" at bounding box center [445, 62] width 8 height 8
click at [417, 61] on link "1" at bounding box center [418, 62] width 8 height 8
click at [200, 168] on div "Select document type or project help Select document type or project" at bounding box center [148, 200] width 277 height 355
